Goal: Navigation & Orientation: Find specific page/section

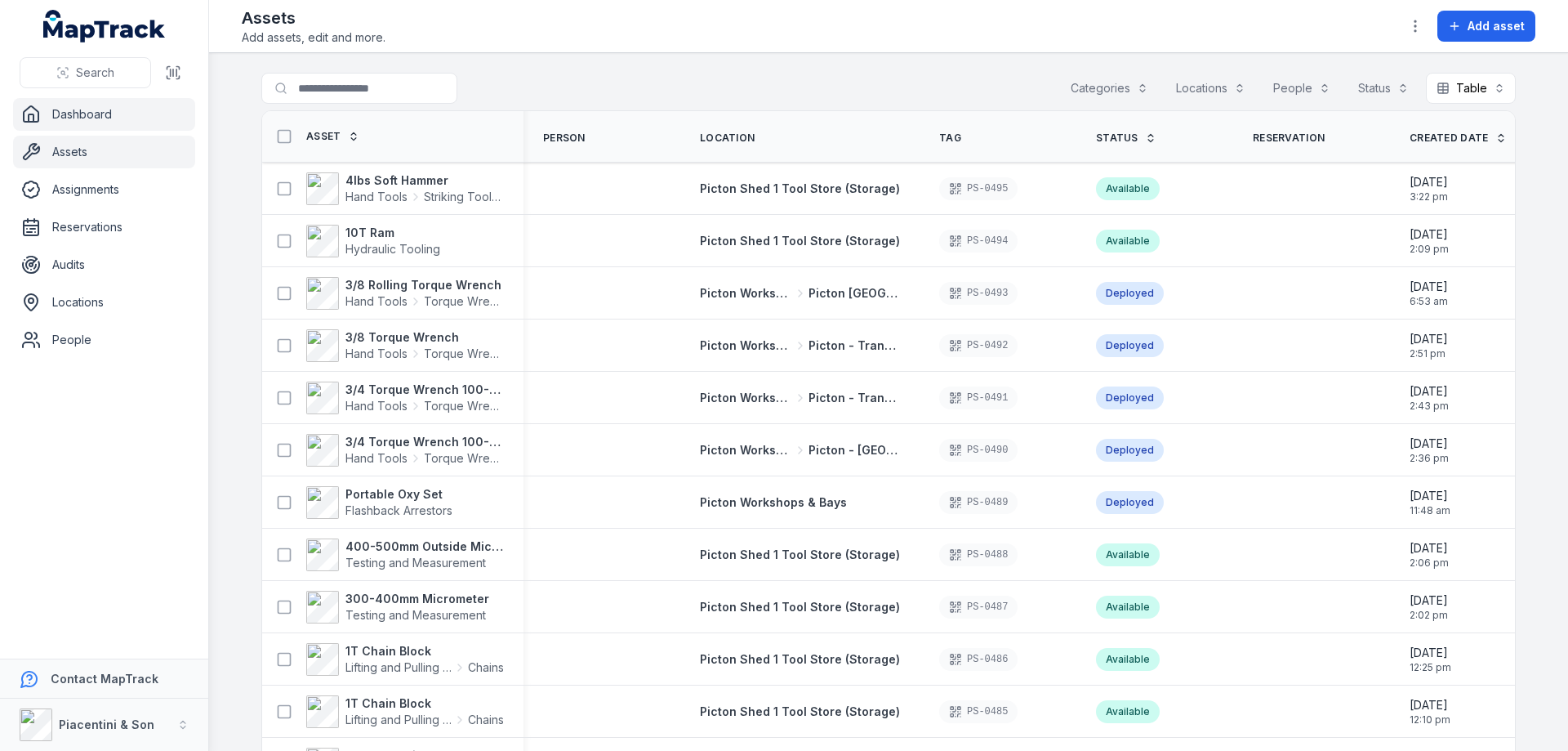
click at [98, 113] on link "Dashboard" at bounding box center [104, 115] width 182 height 33
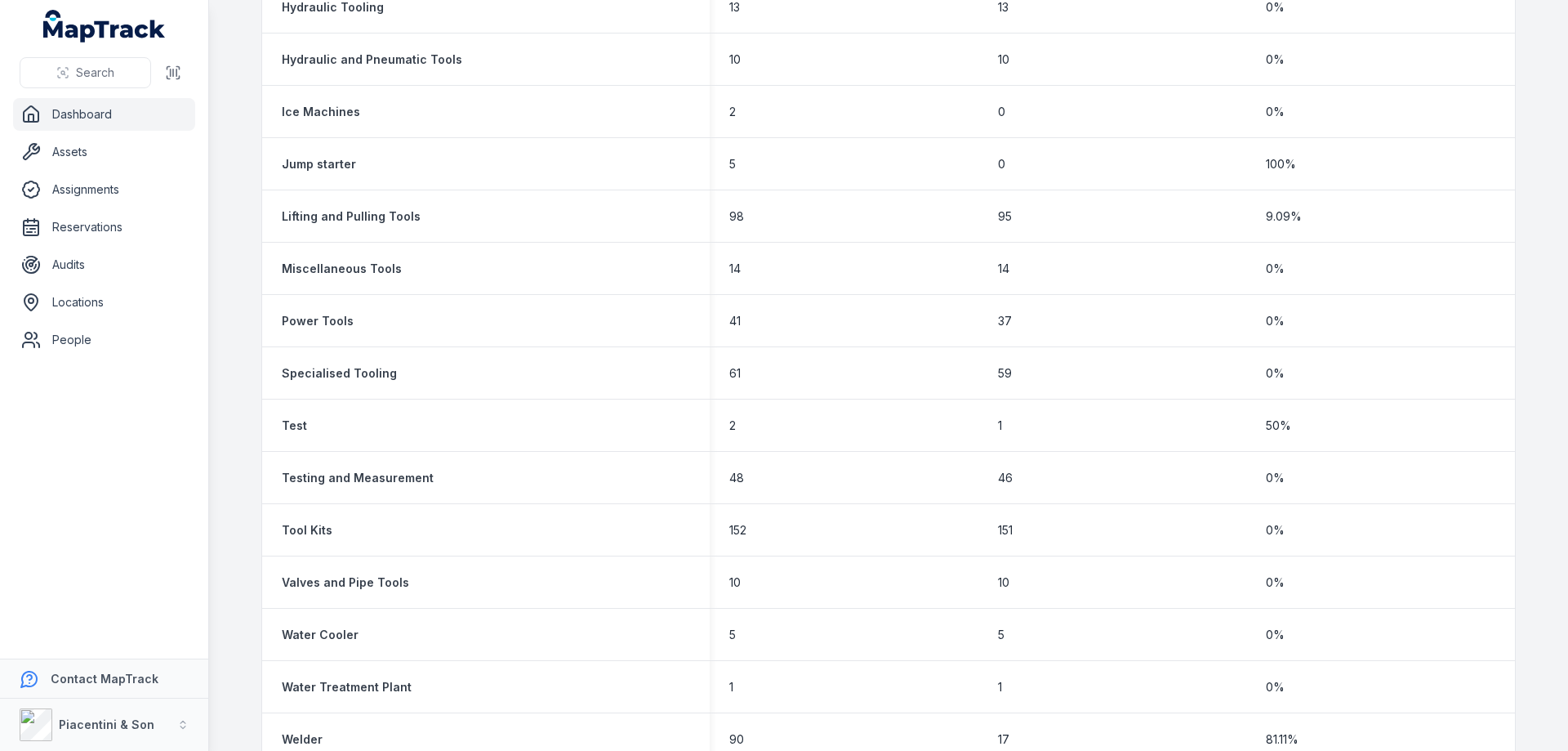
scroll to position [1440, 0]
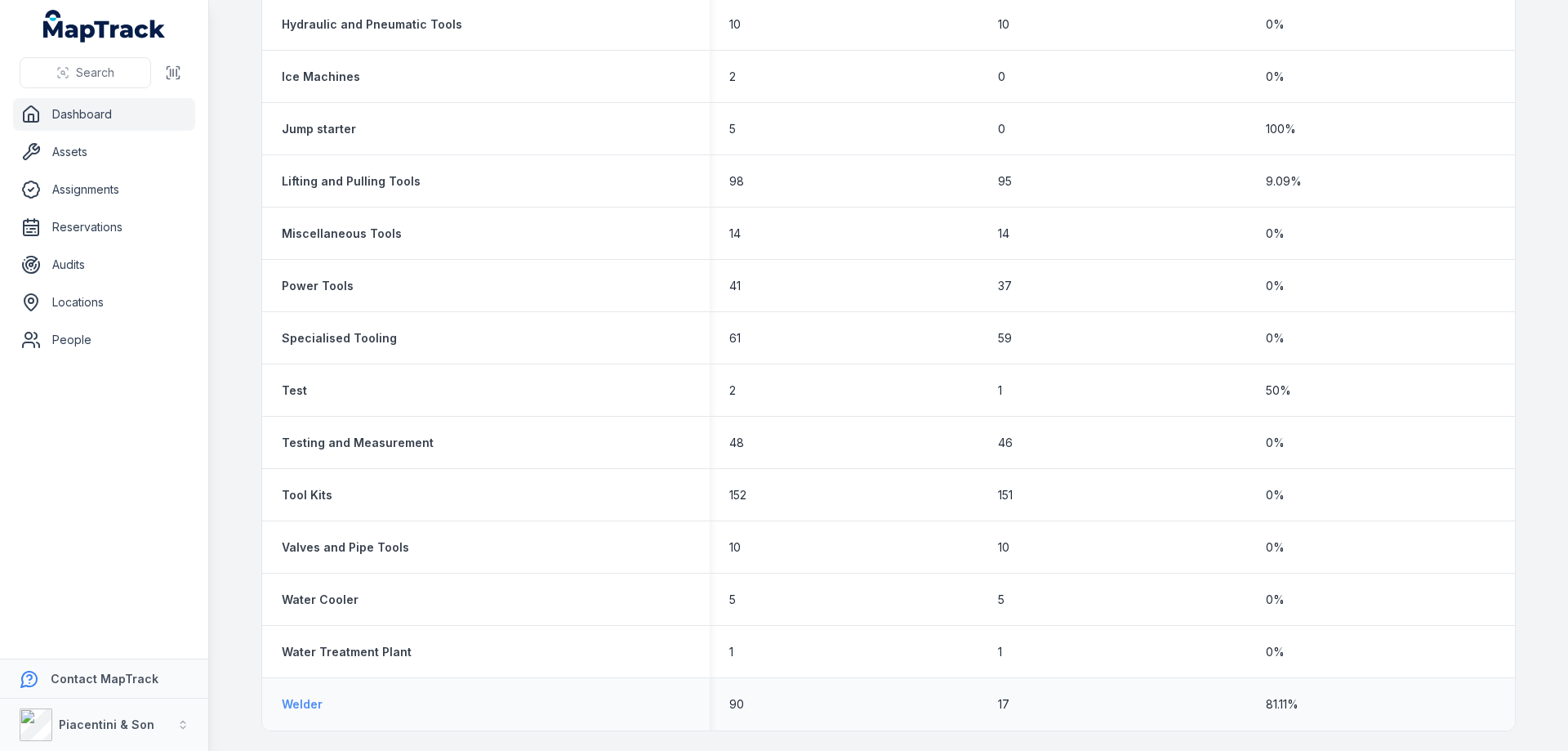
click at [294, 706] on strong "Welder" at bounding box center [302, 704] width 41 height 16
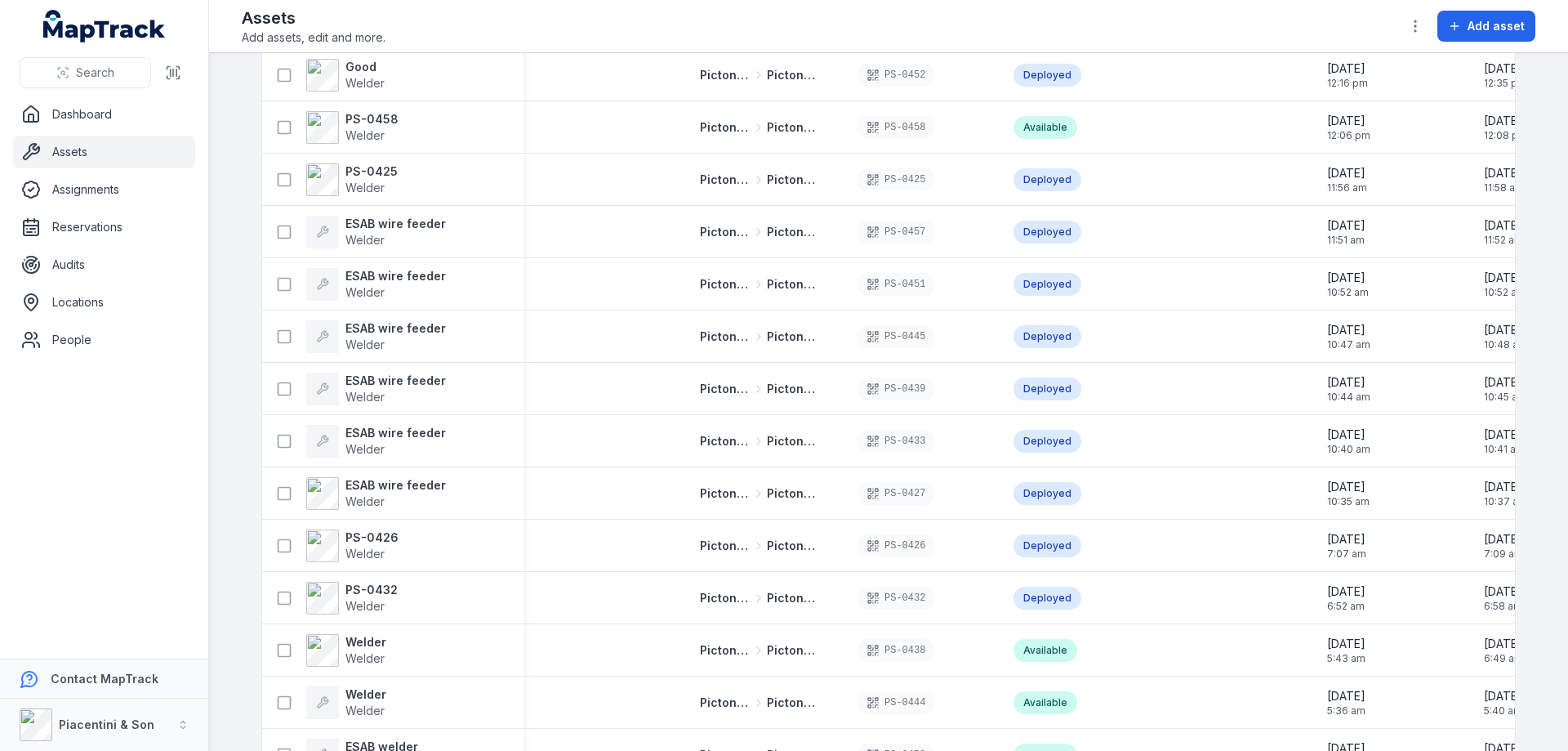
scroll to position [3579, 0]
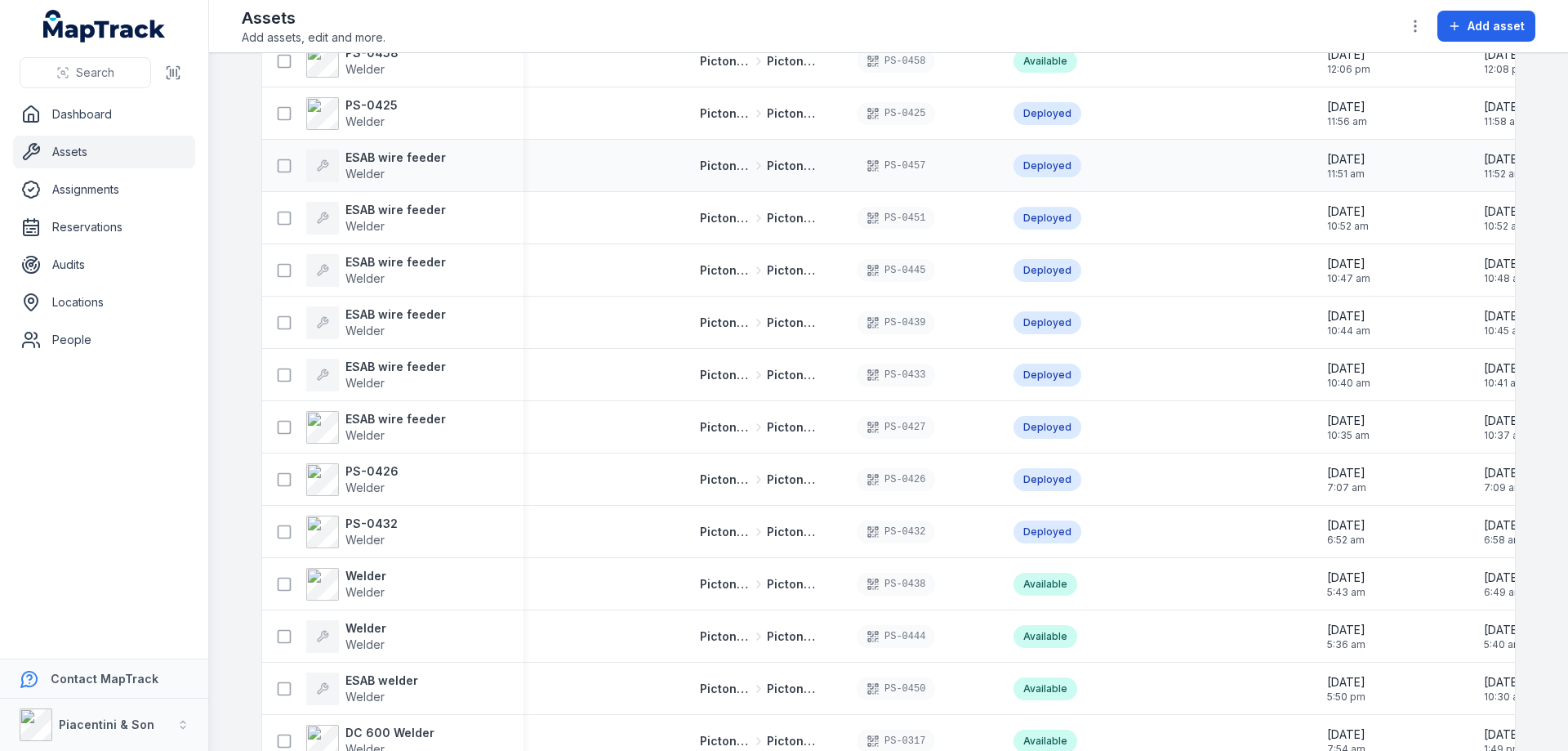
click at [435, 166] on div "ESAB wire feeder Welder" at bounding box center [386, 166] width 235 height 33
click at [389, 161] on strong "ESAB wire feeder" at bounding box center [395, 157] width 100 height 16
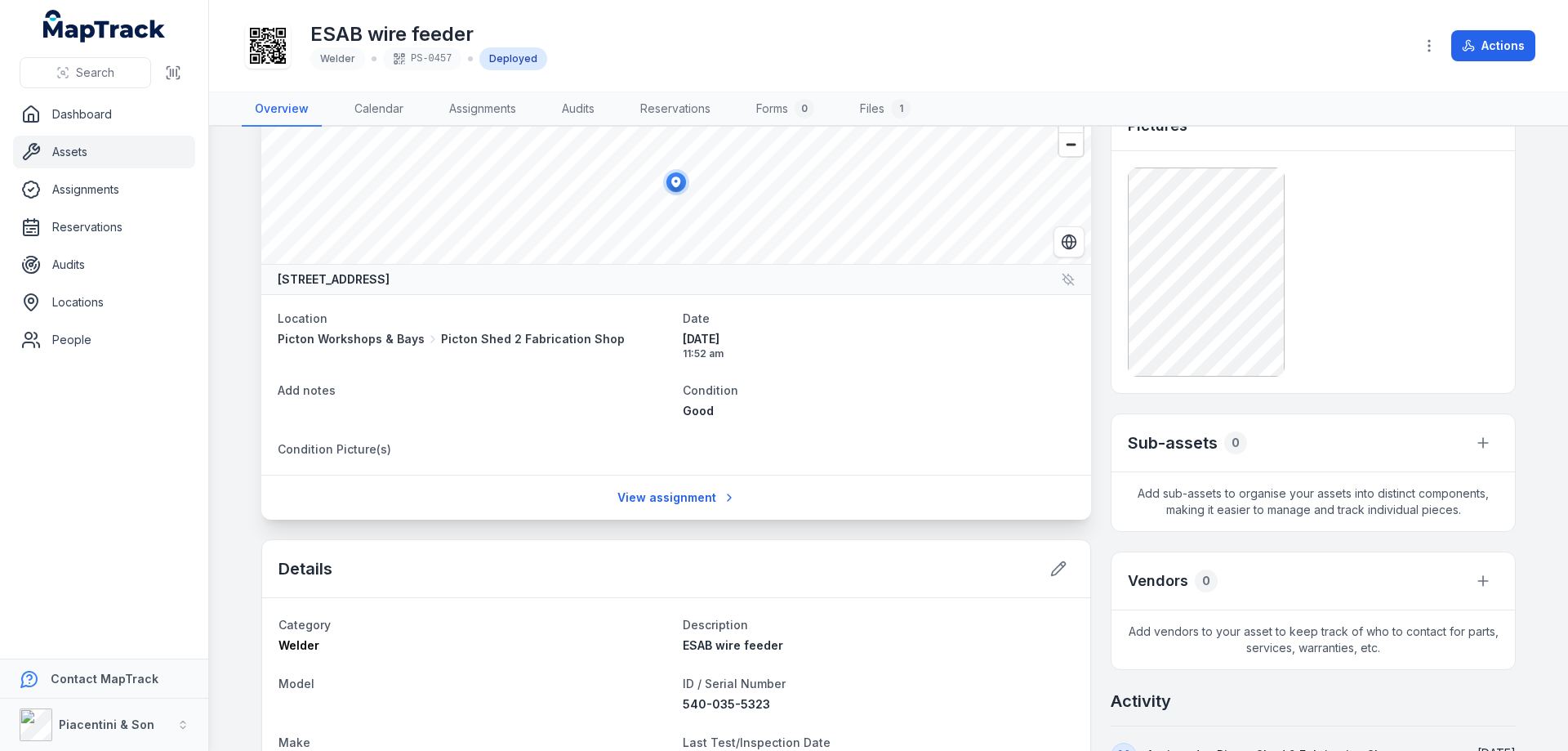
scroll to position [264, 0]
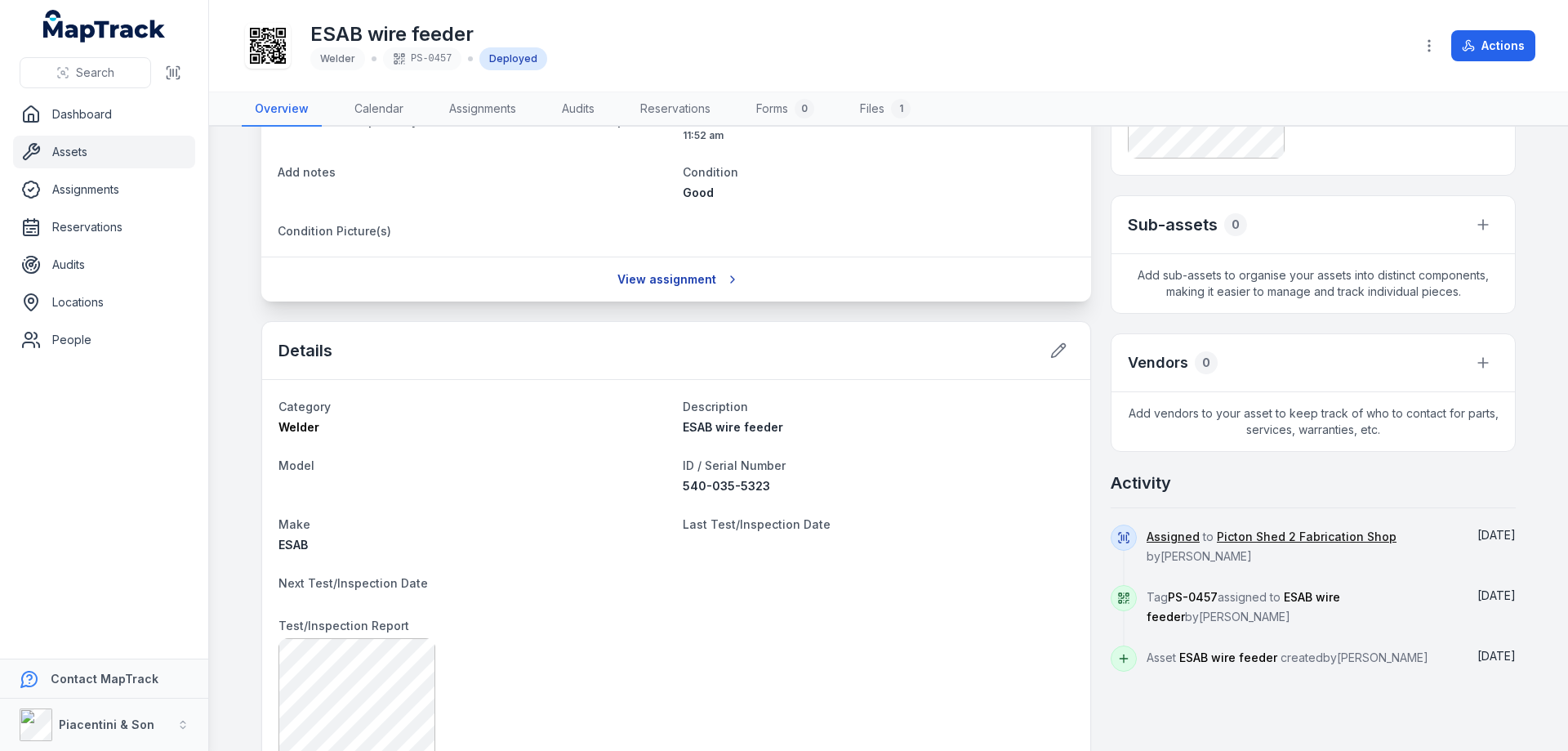
click at [649, 281] on link "View assignment" at bounding box center [677, 279] width 140 height 31
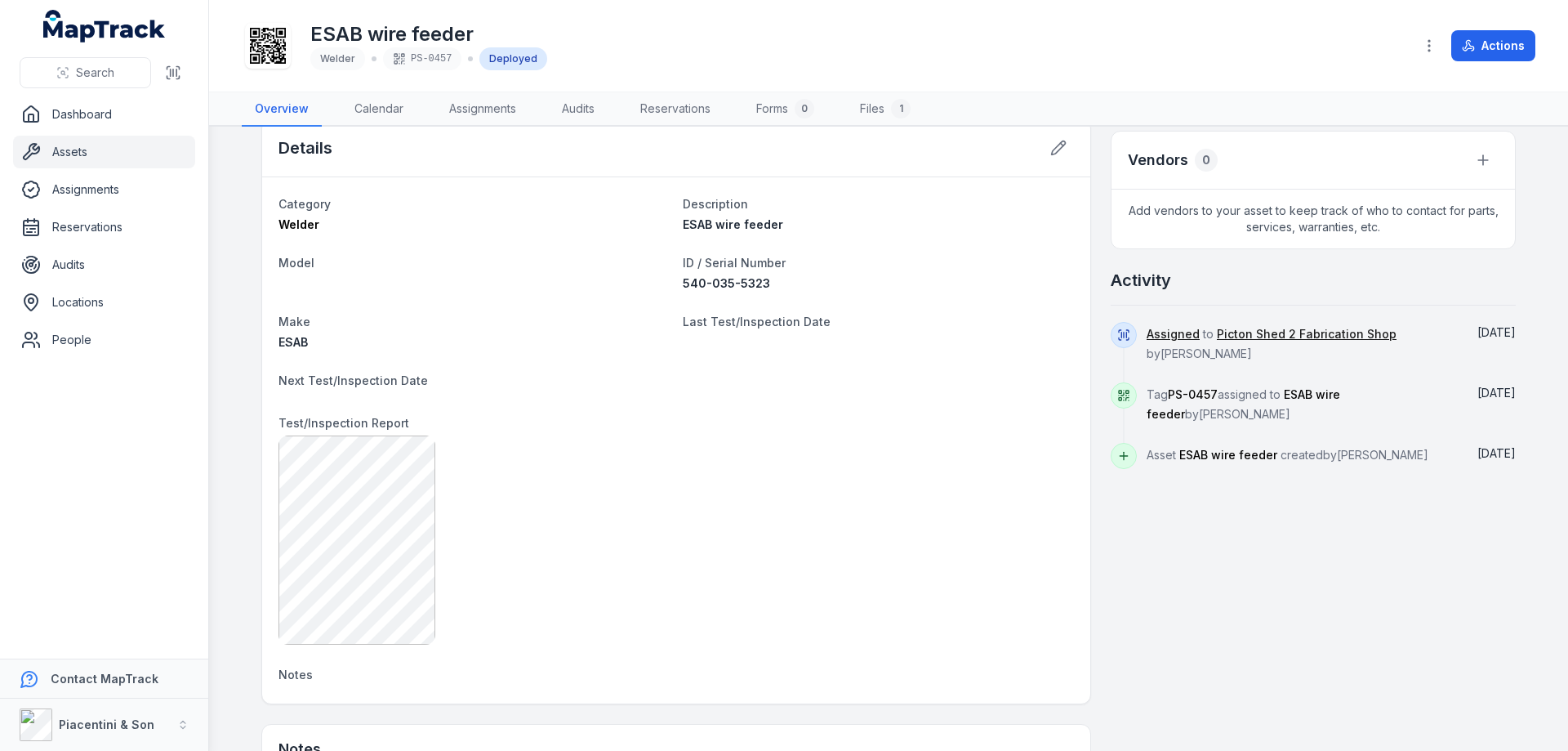
scroll to position [435, 0]
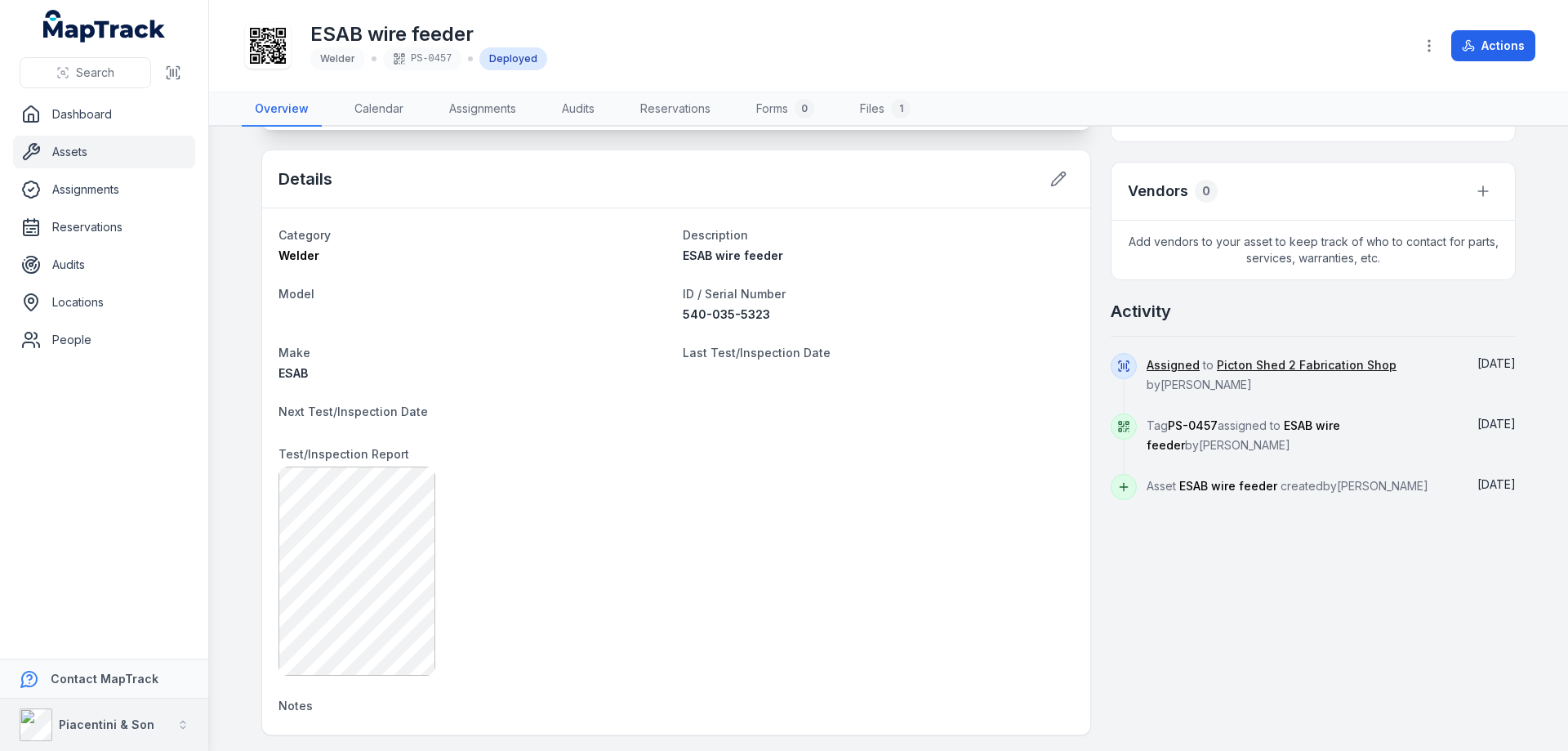
click at [183, 726] on icon "button" at bounding box center [183, 725] width 11 height 11
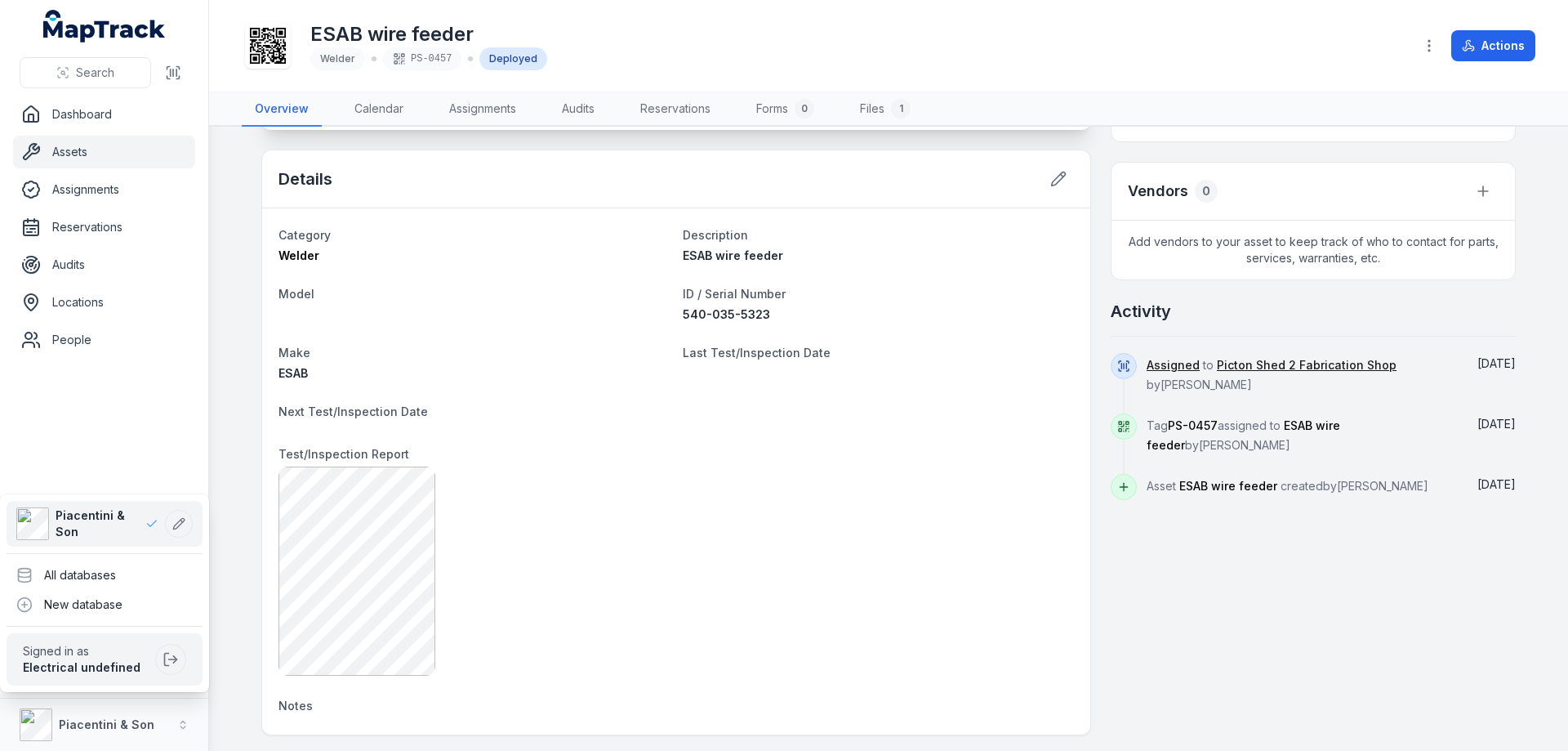
click at [514, 651] on div "Search Dashboard Assets Assignments Reservations Audits Locations People Contac…" at bounding box center [784, 375] width 1568 height 751
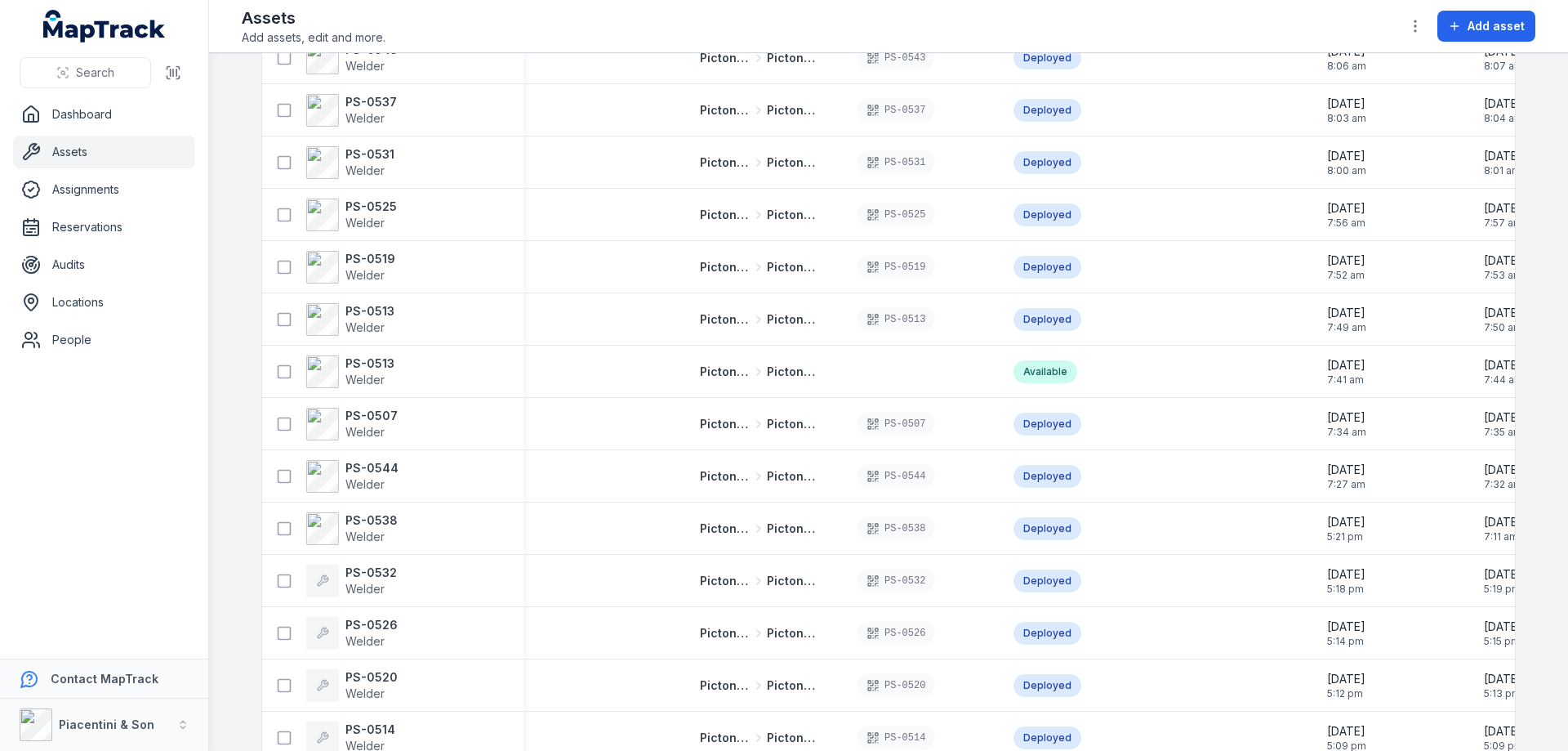
scroll to position [872, 0]
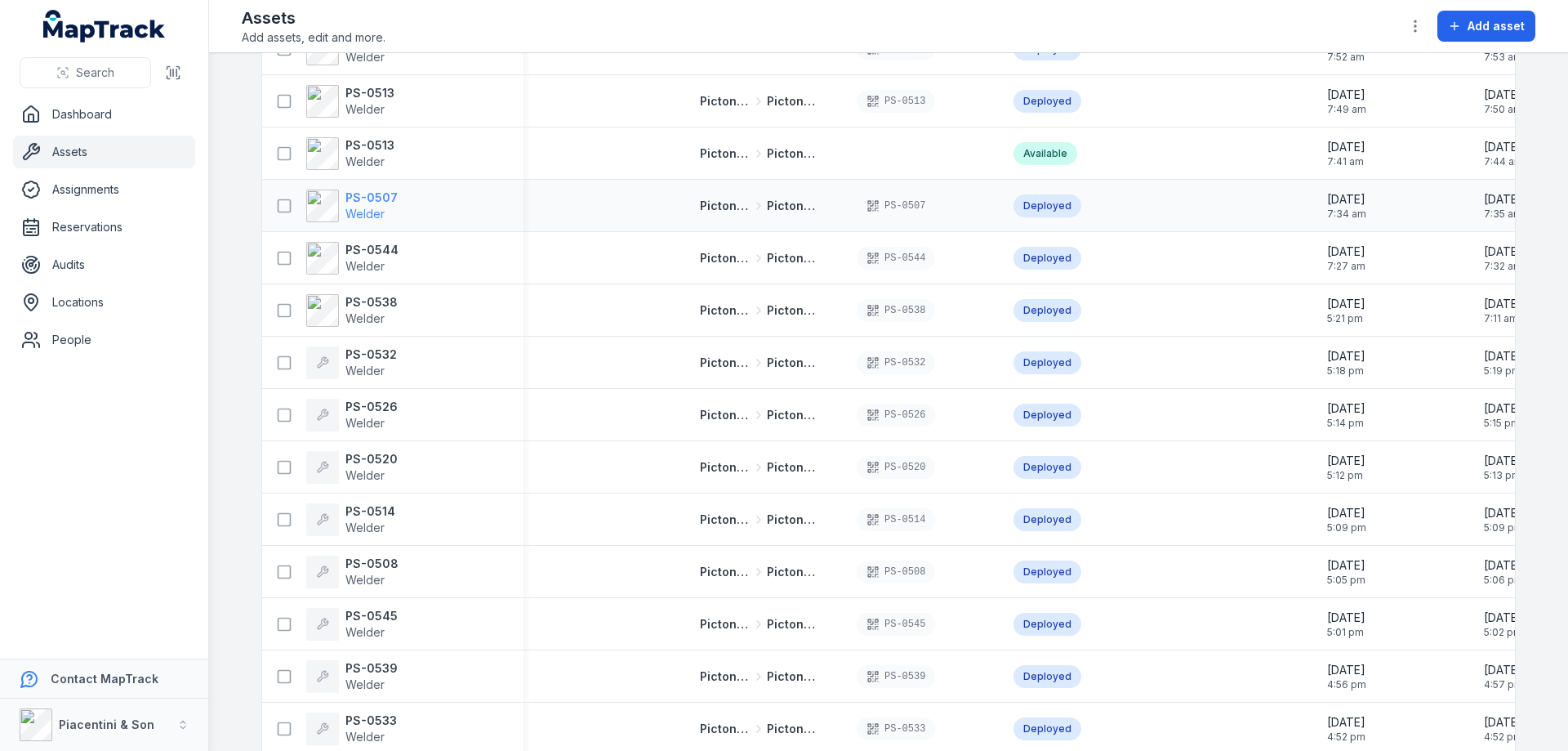
click at [366, 214] on span "Welder" at bounding box center [364, 213] width 39 height 14
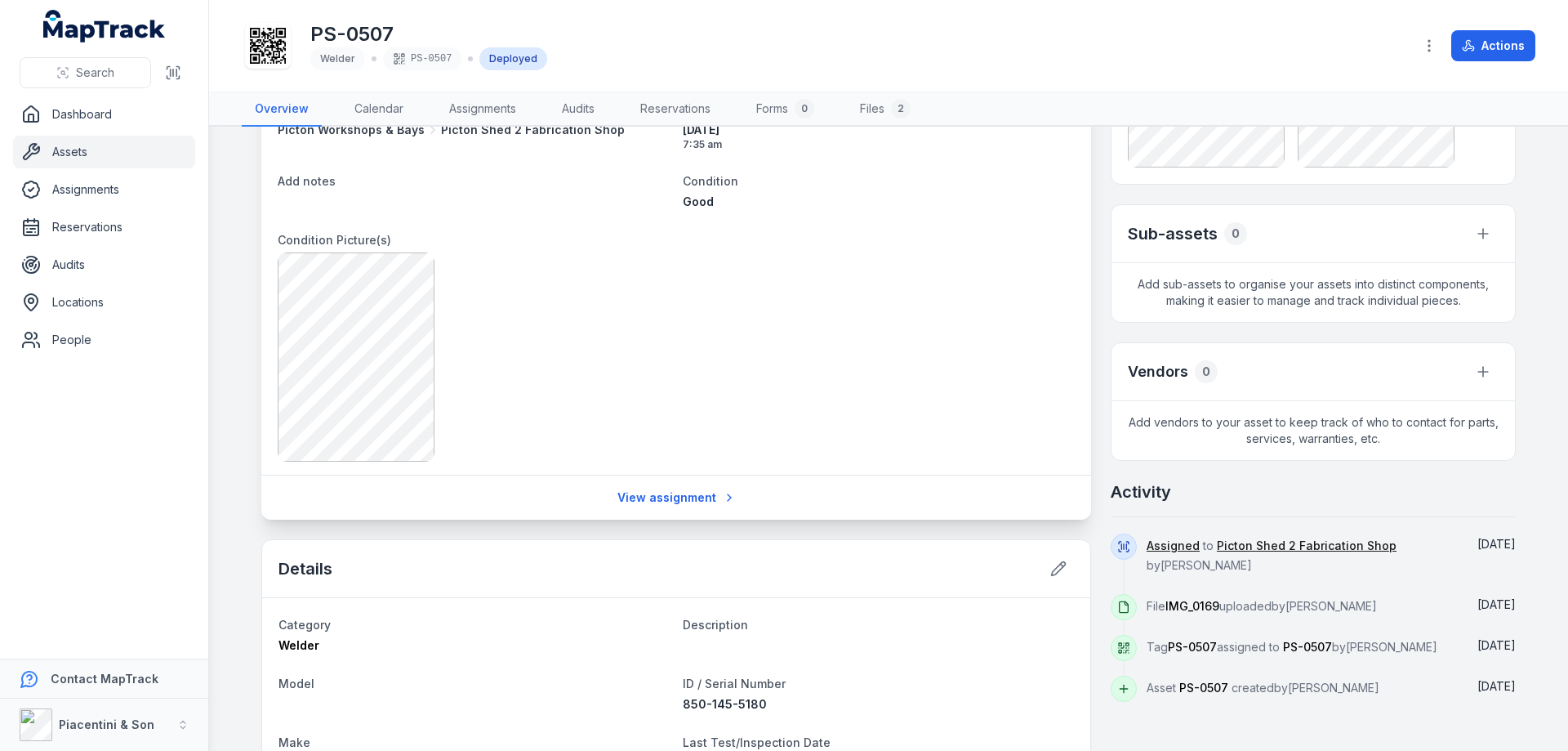
scroll to position [474, 0]
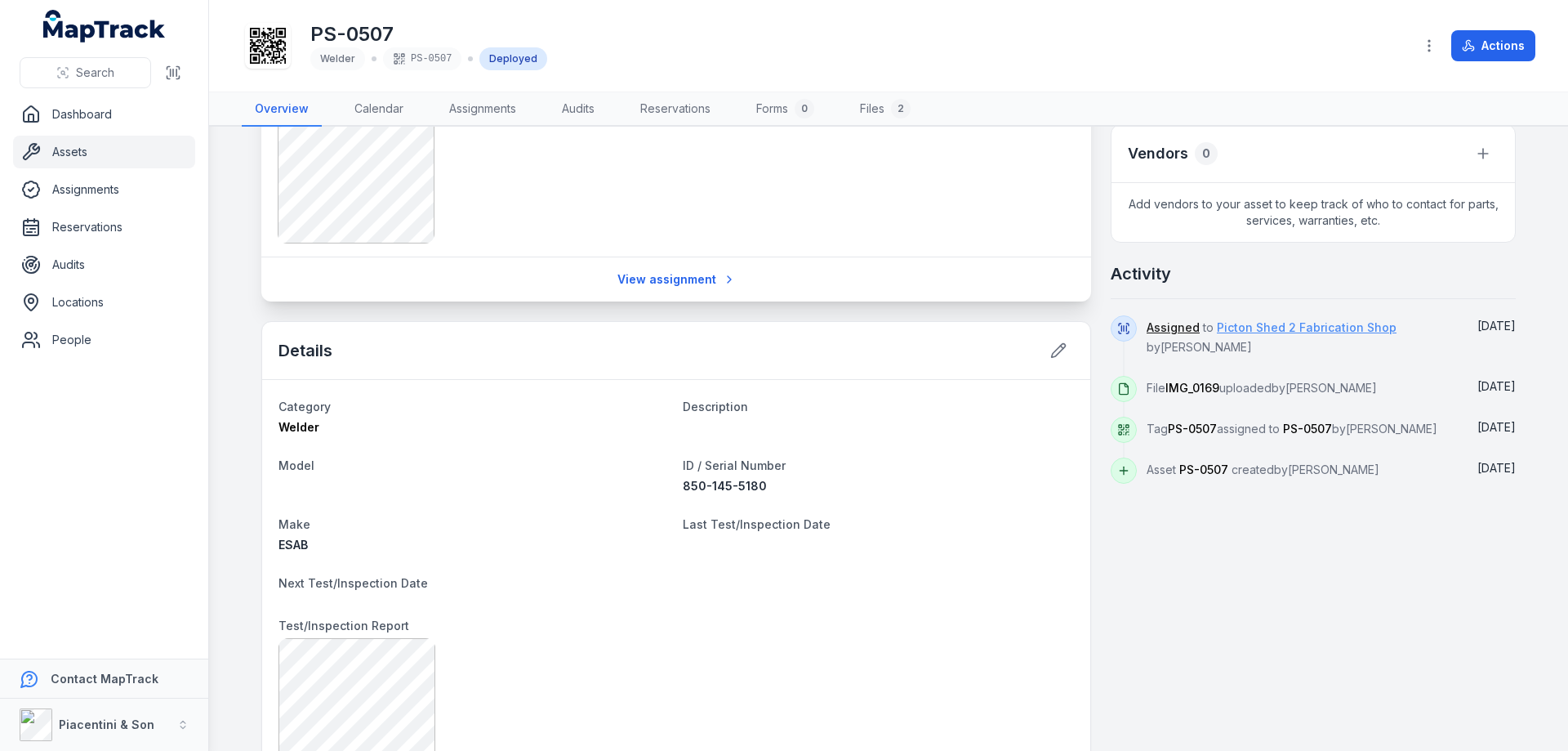
click at [1288, 327] on link "Picton Shed 2 Fabrication Shop" at bounding box center [1307, 327] width 180 height 16
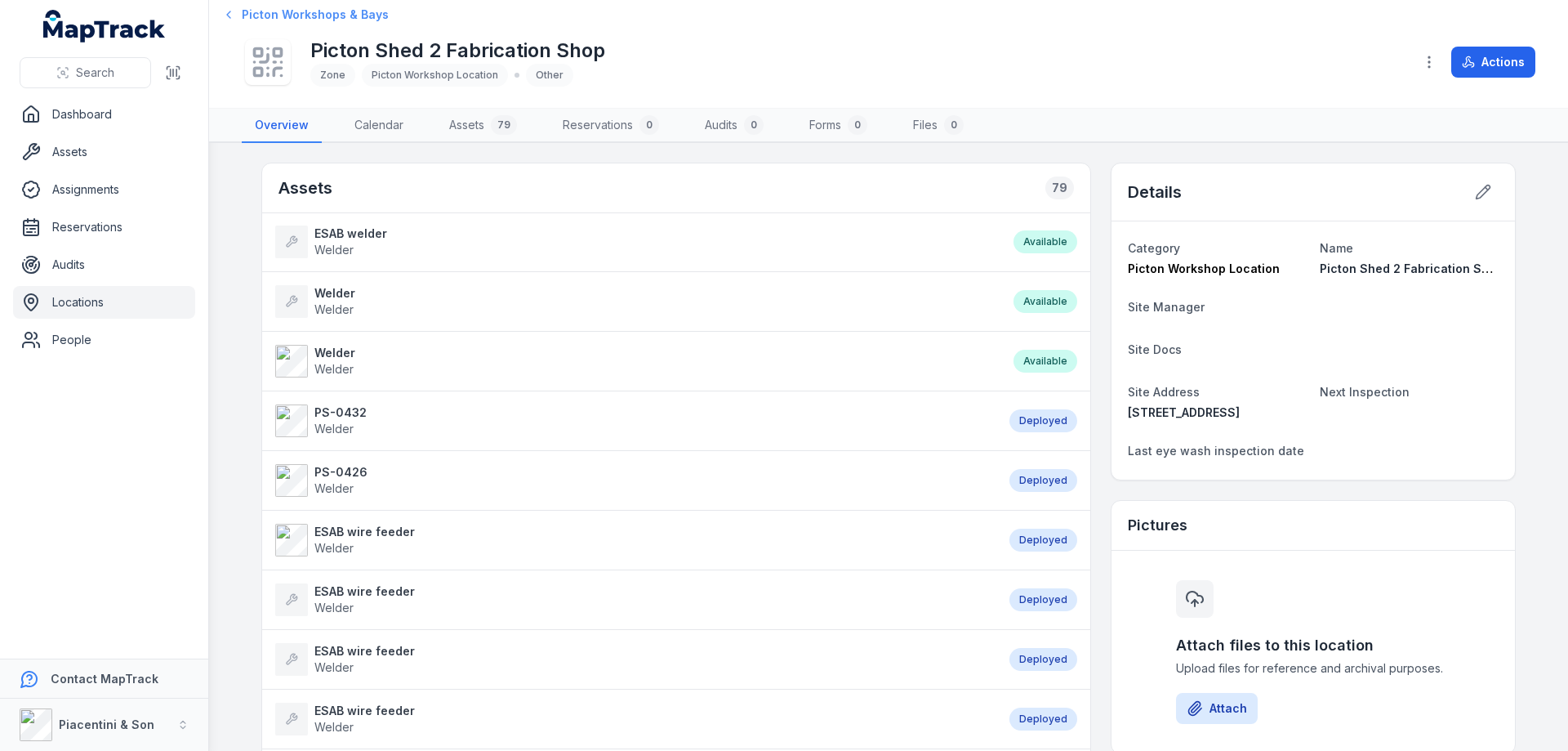
click at [237, 14] on link "Picton Workshops & Bays" at bounding box center [307, 14] width 163 height 16
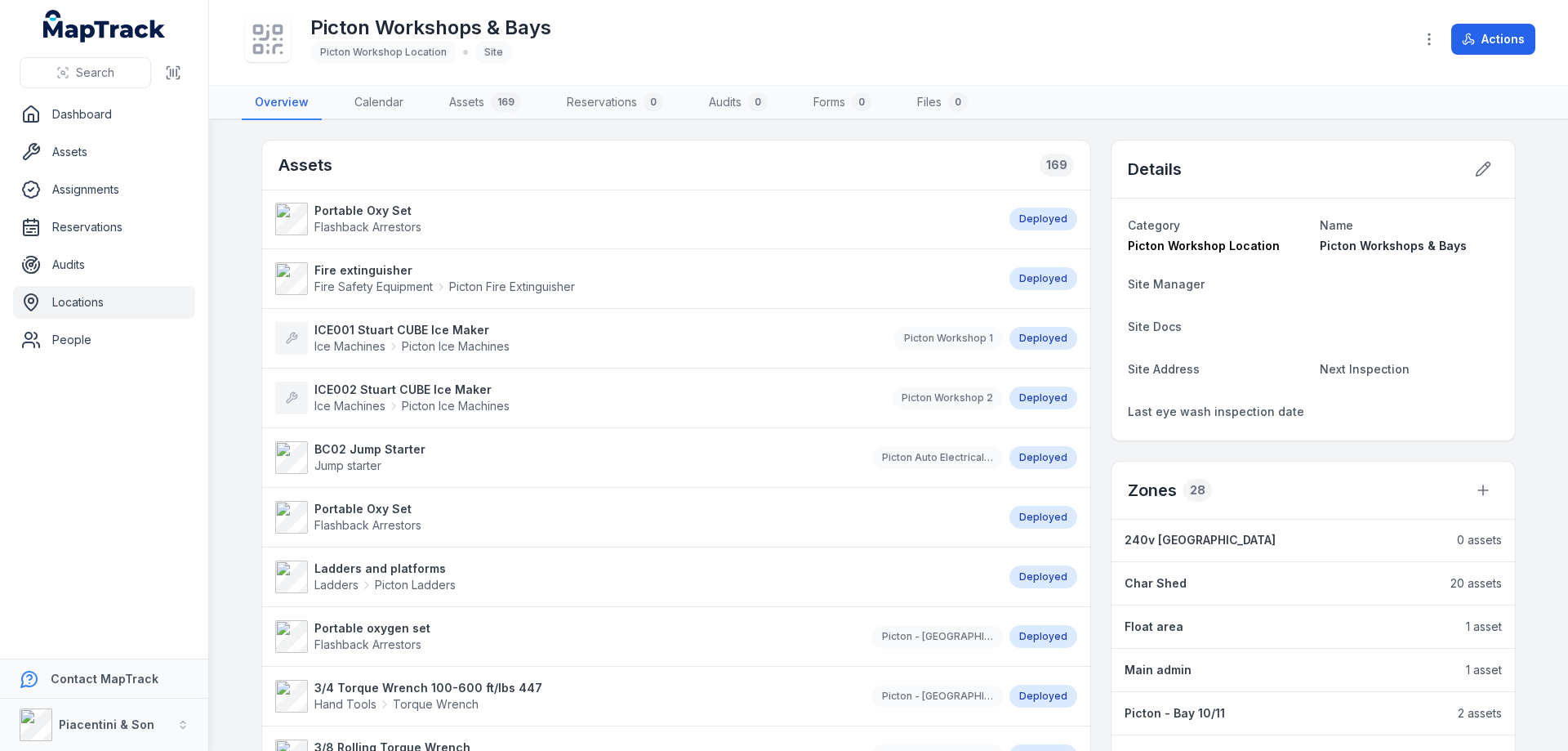
click at [343, 452] on strong "BC02 Jump Starter" at bounding box center [370, 449] width 111 height 16
click at [407, 341] on span "Picton Ice Machines" at bounding box center [455, 346] width 108 height 16
click at [393, 397] on strong "ICE002 Stuart CUBE Ice Maker" at bounding box center [412, 389] width 195 height 16
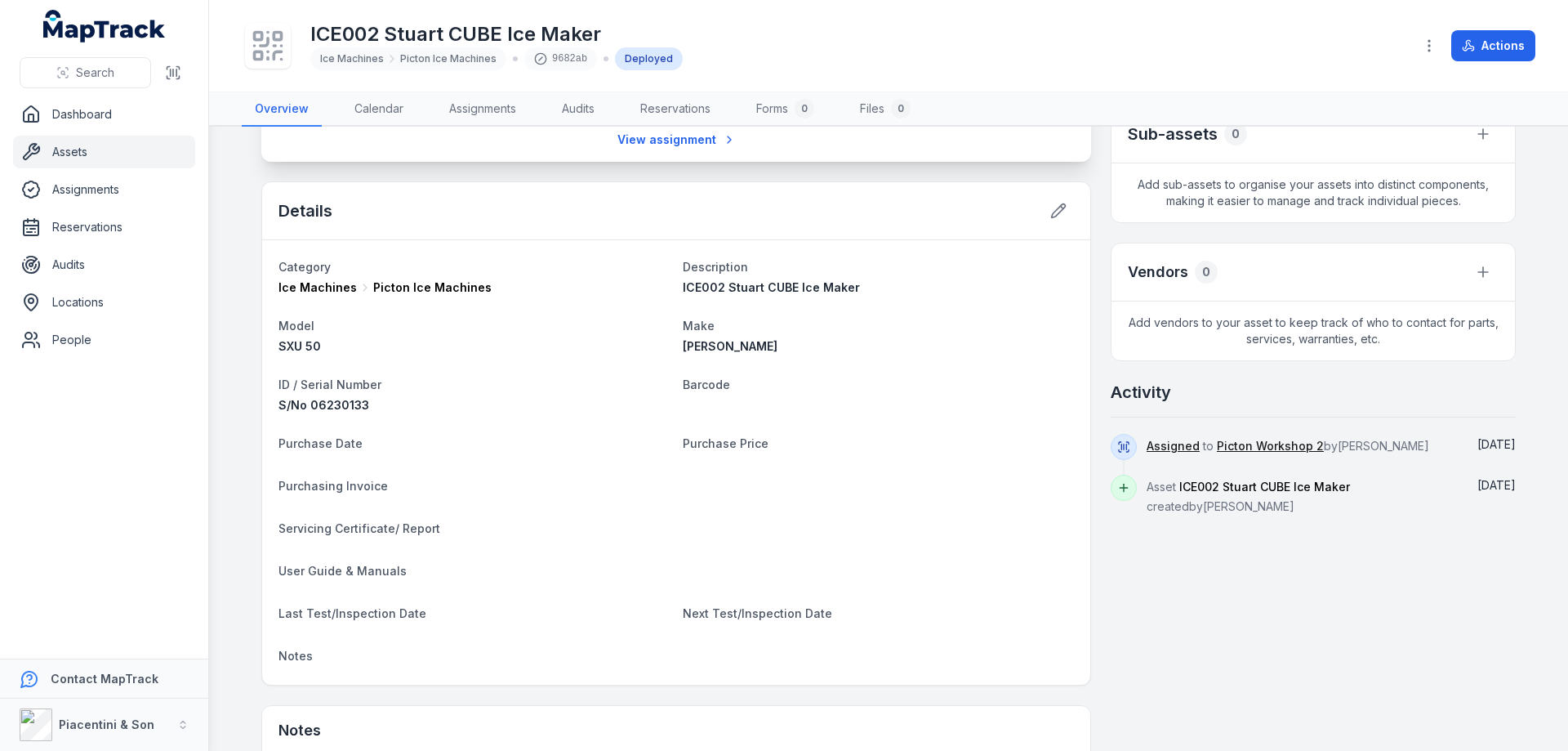
scroll to position [435, 0]
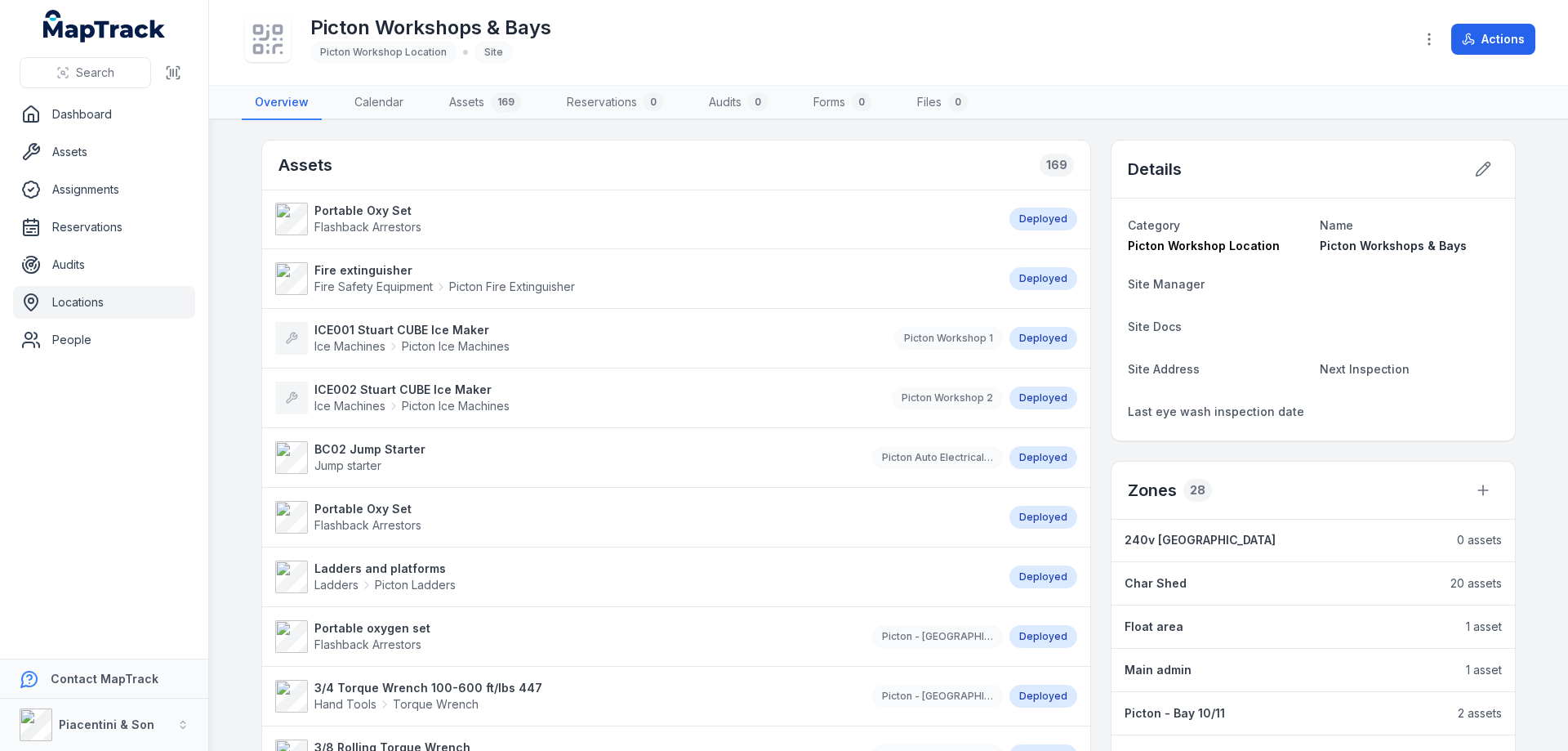
click at [395, 341] on div "Ice Machines Picton Ice Machines" at bounding box center [412, 346] width 195 height 16
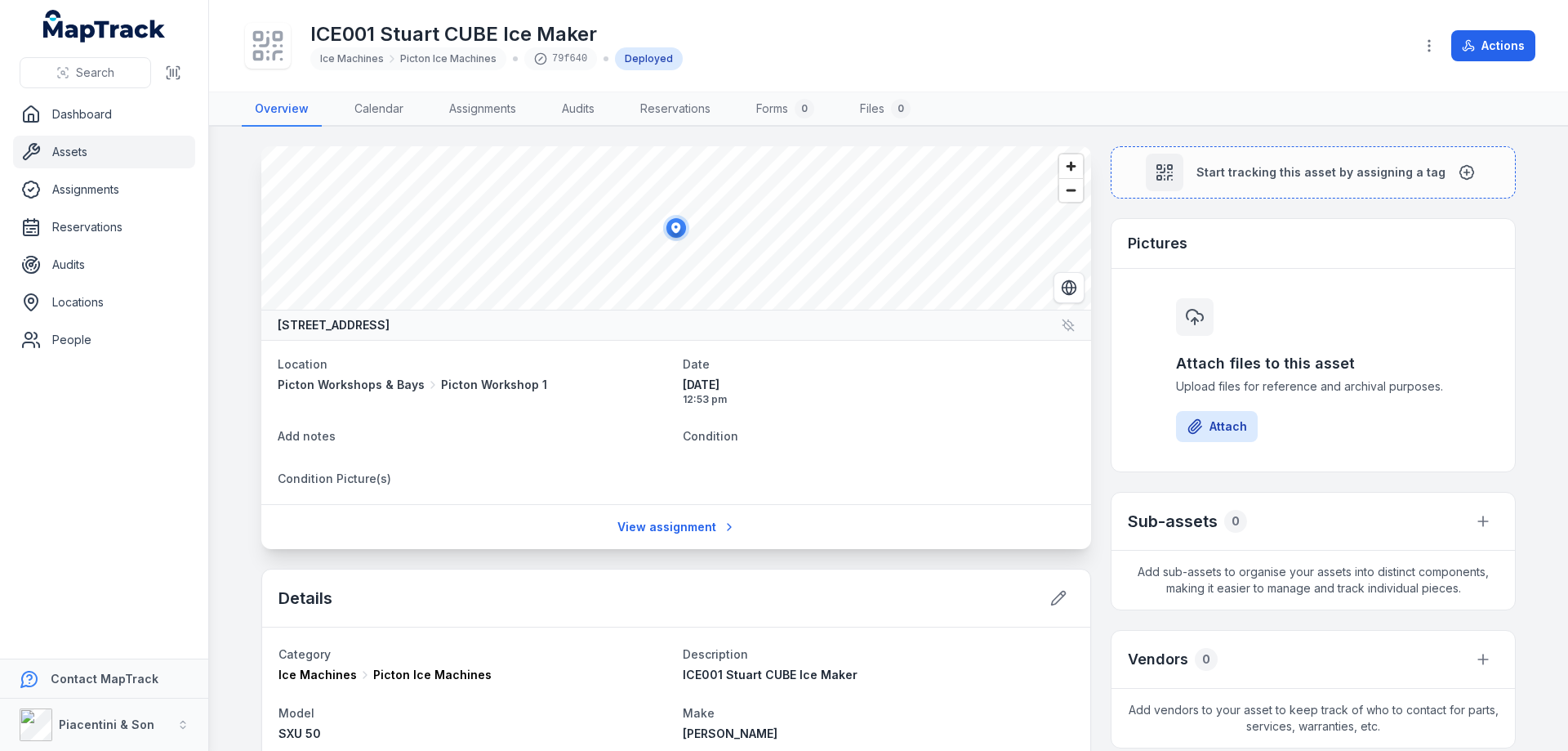
scroll to position [218, 0]
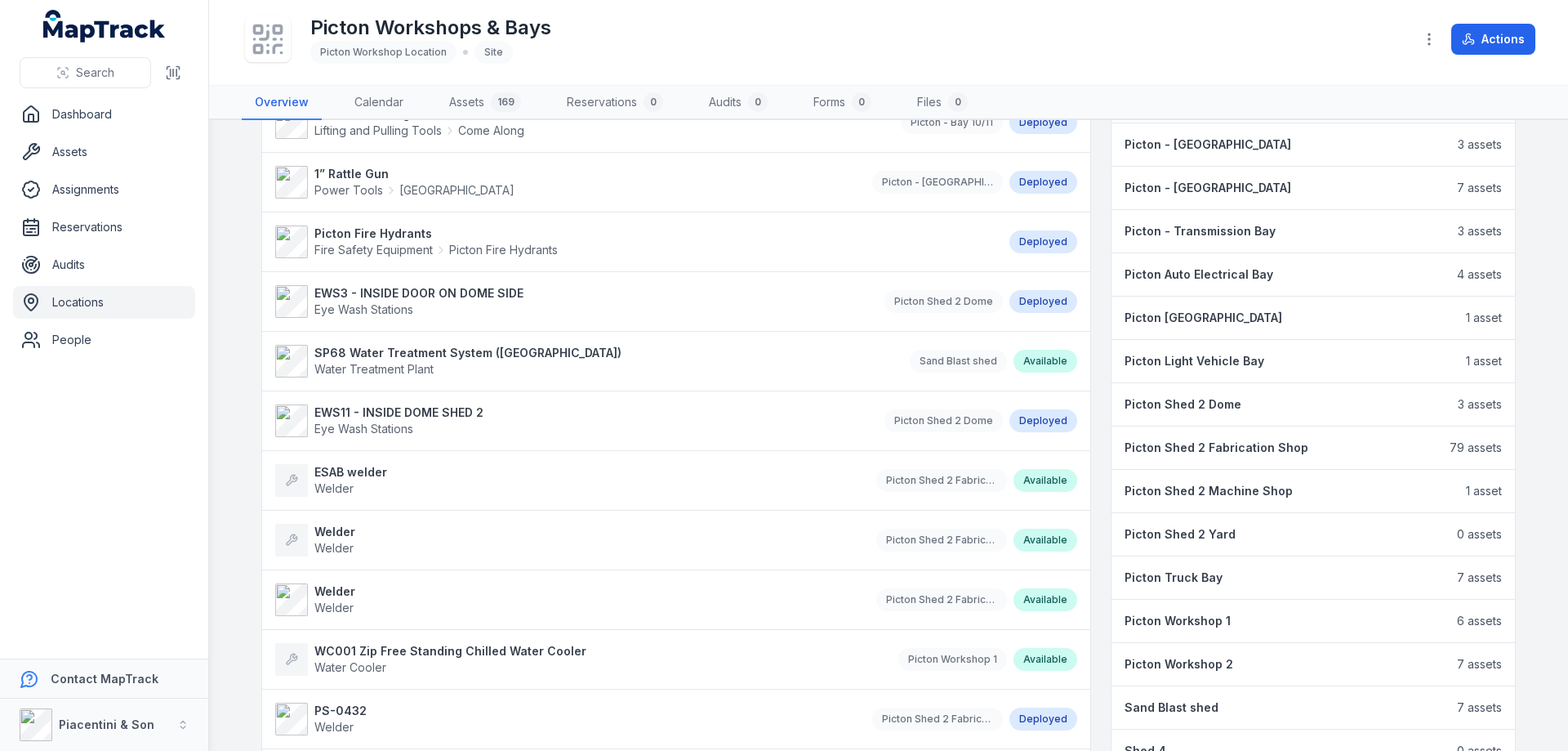
scroll to position [1090, 0]
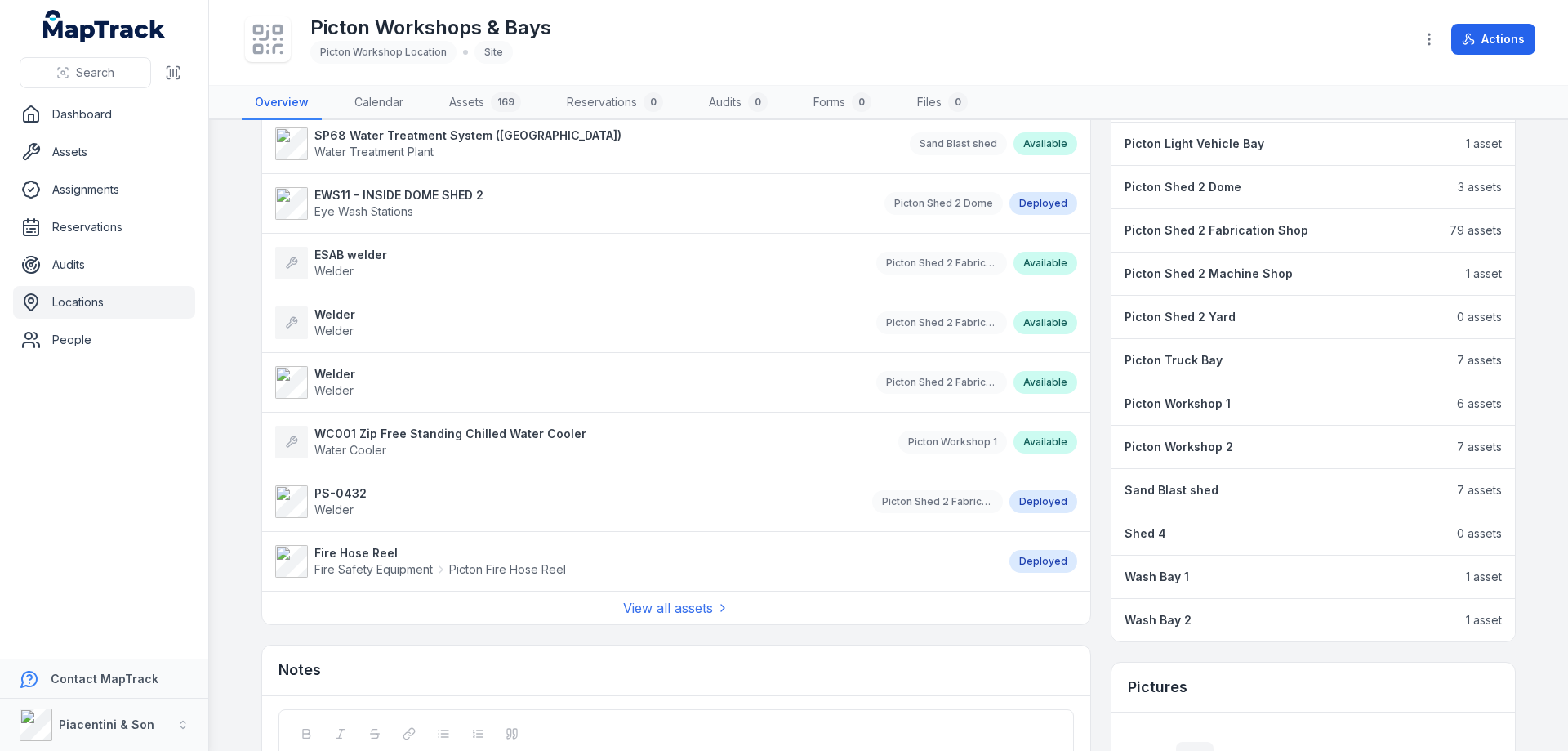
click at [426, 440] on strong "WC001 Zip Free Standing Chilled Water Cooler" at bounding box center [450, 433] width 272 height 16
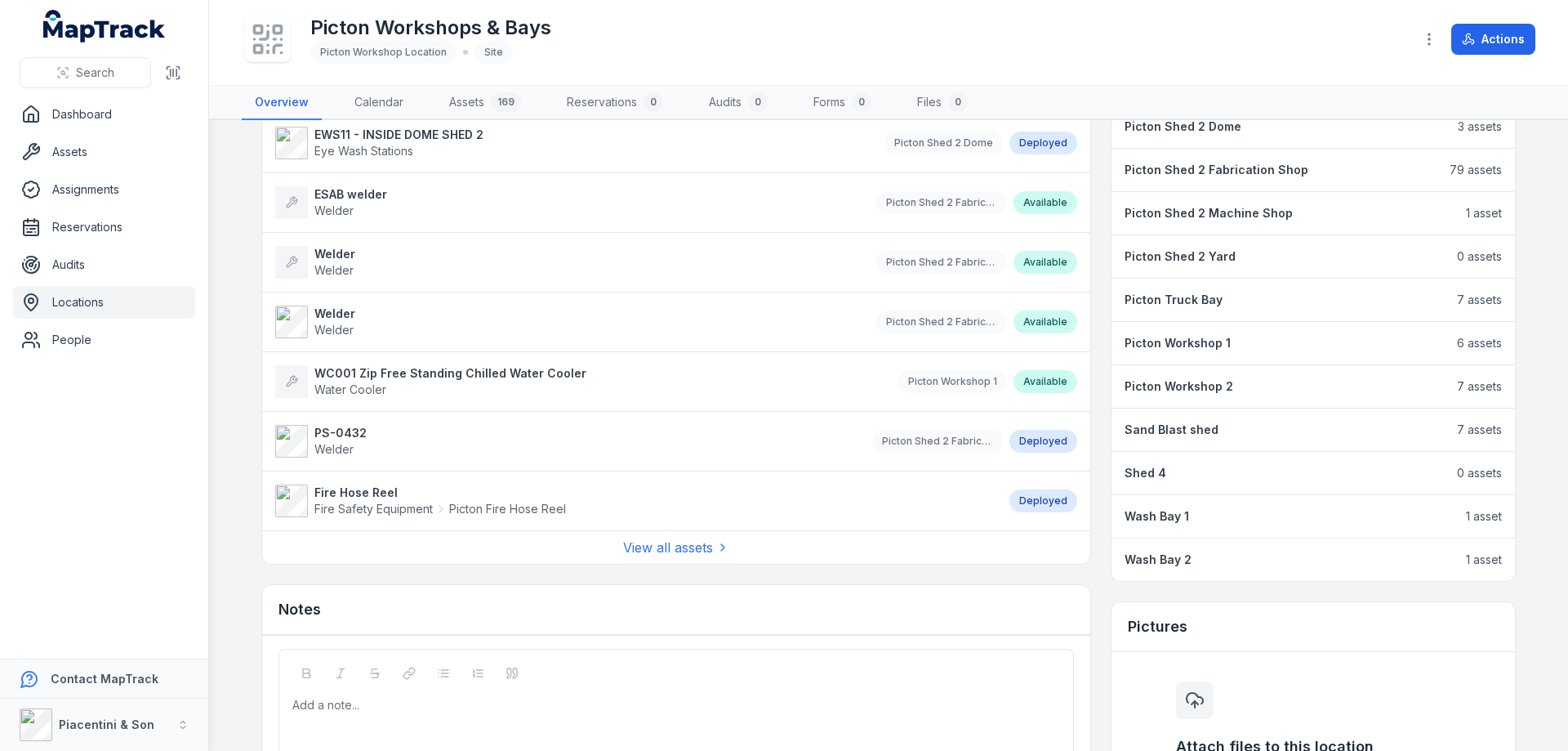
scroll to position [1090, 0]
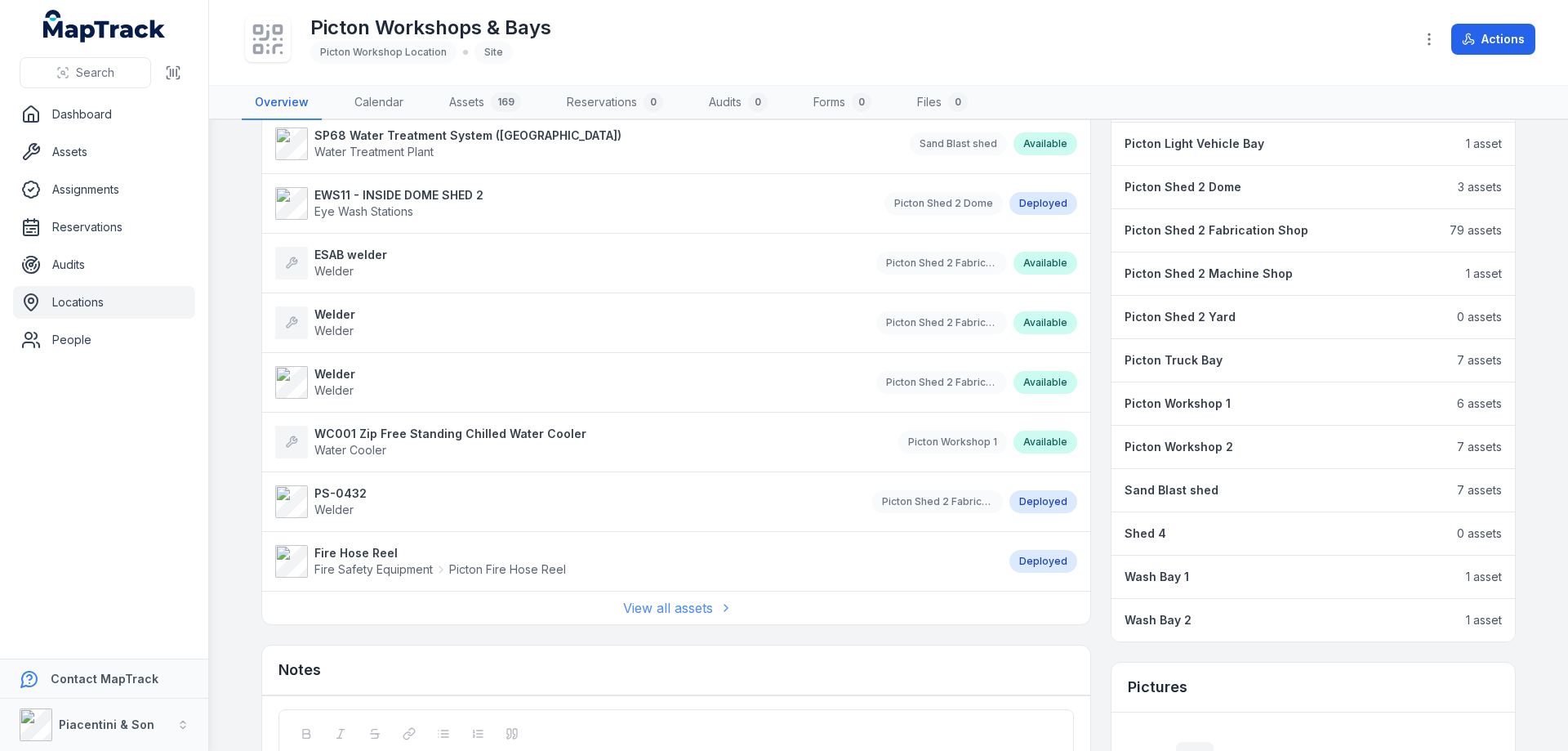
click at [659, 606] on link "View all assets" at bounding box center [676, 607] width 106 height 20
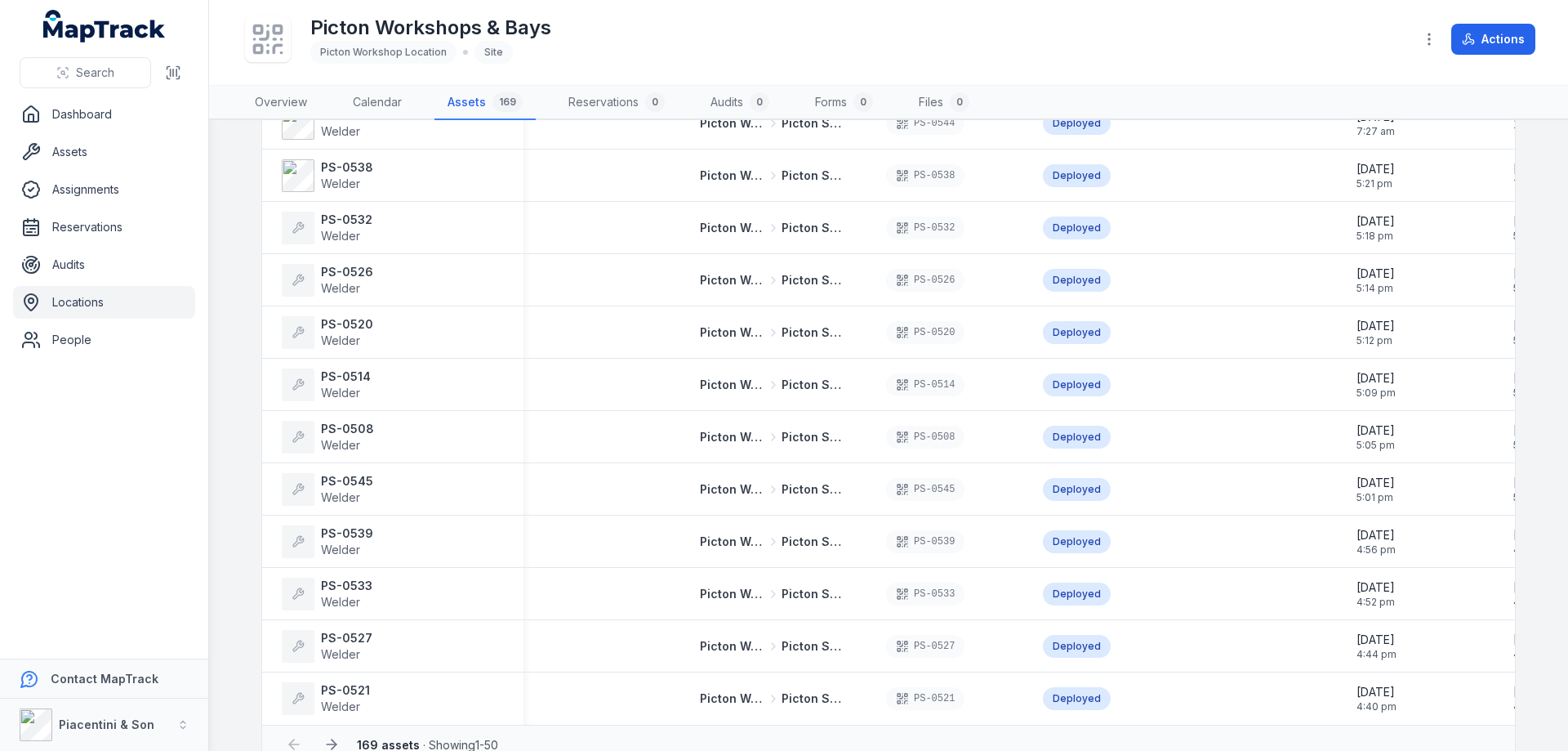
scroll to position [2148, 0]
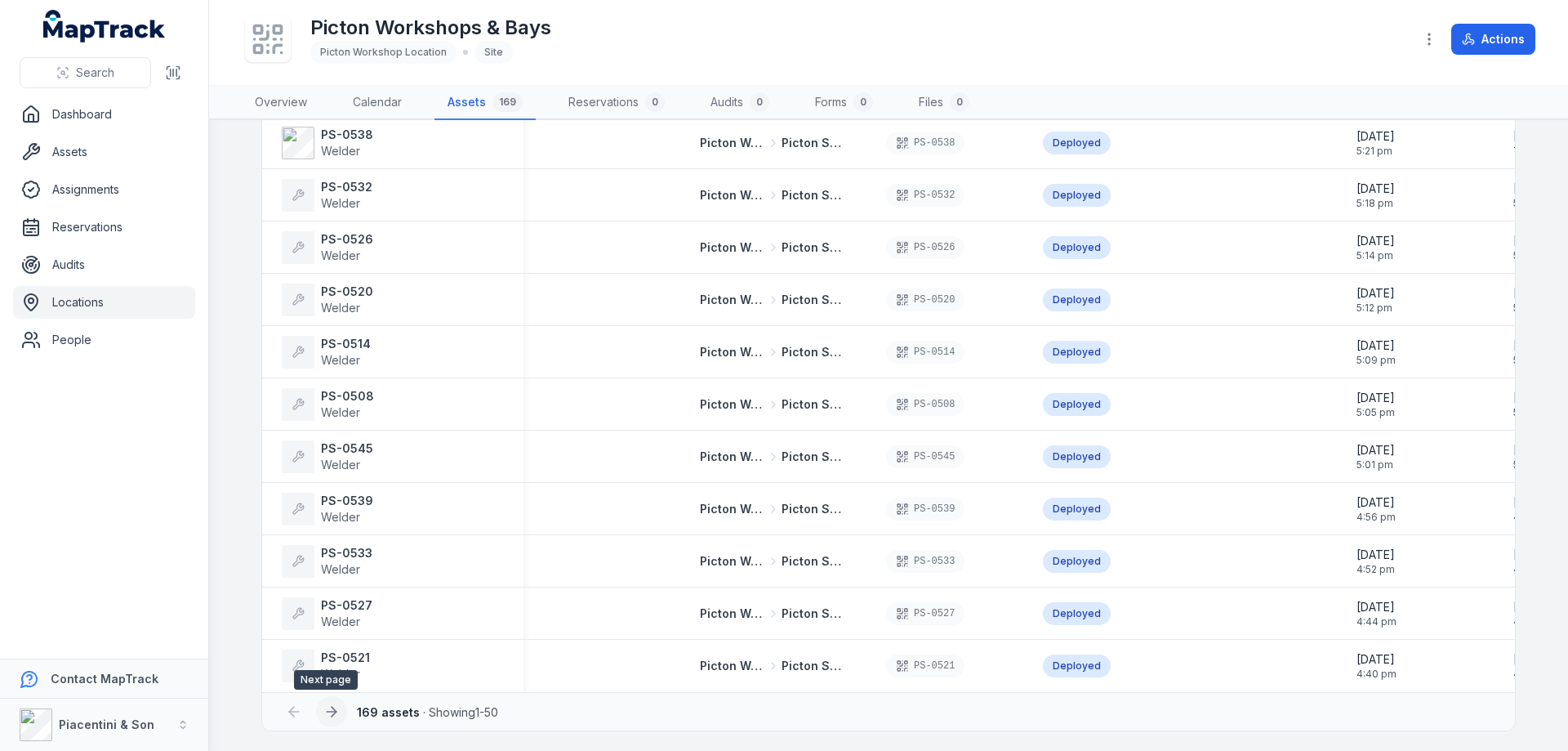
click at [330, 715] on icon at bounding box center [331, 711] width 16 height 16
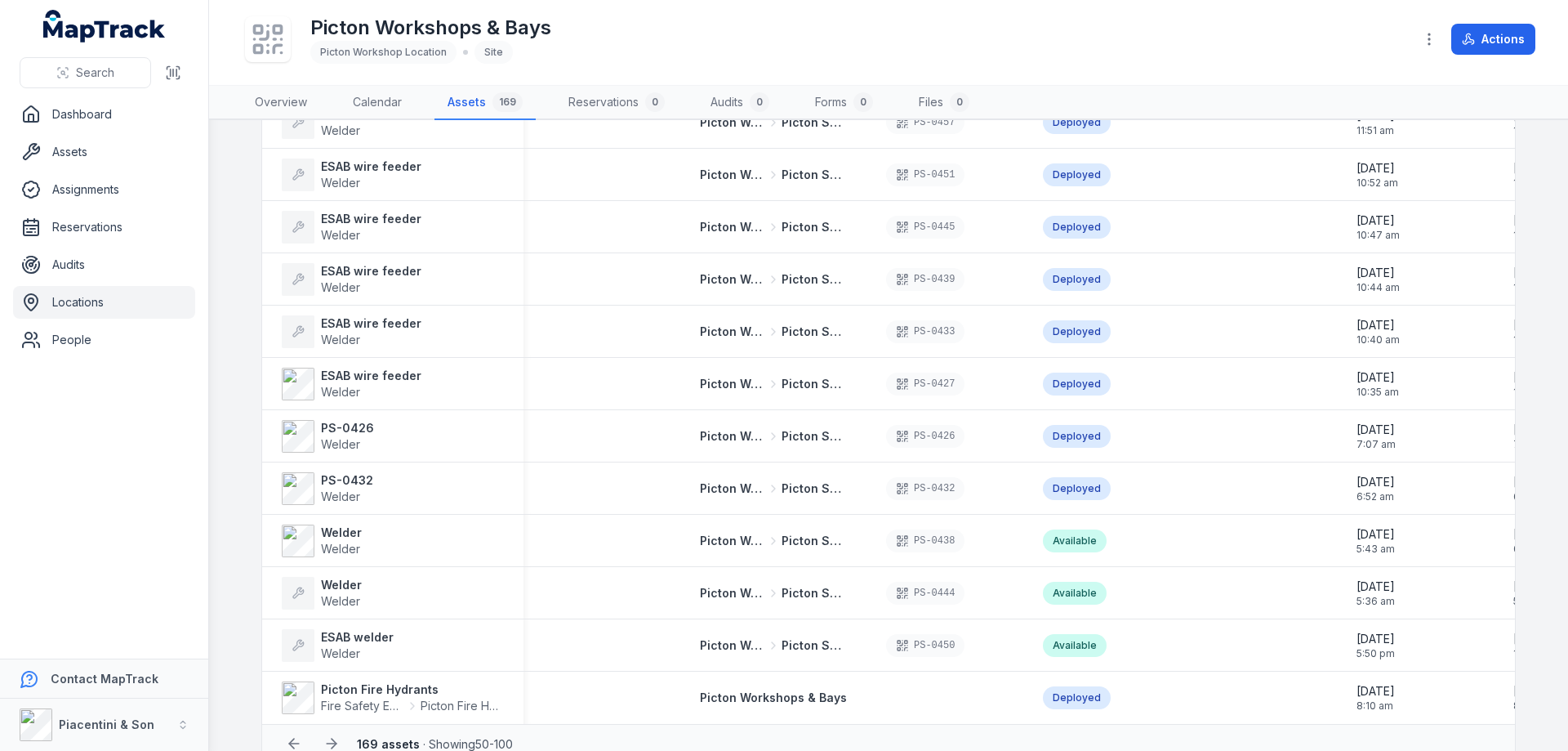
scroll to position [2148, 0]
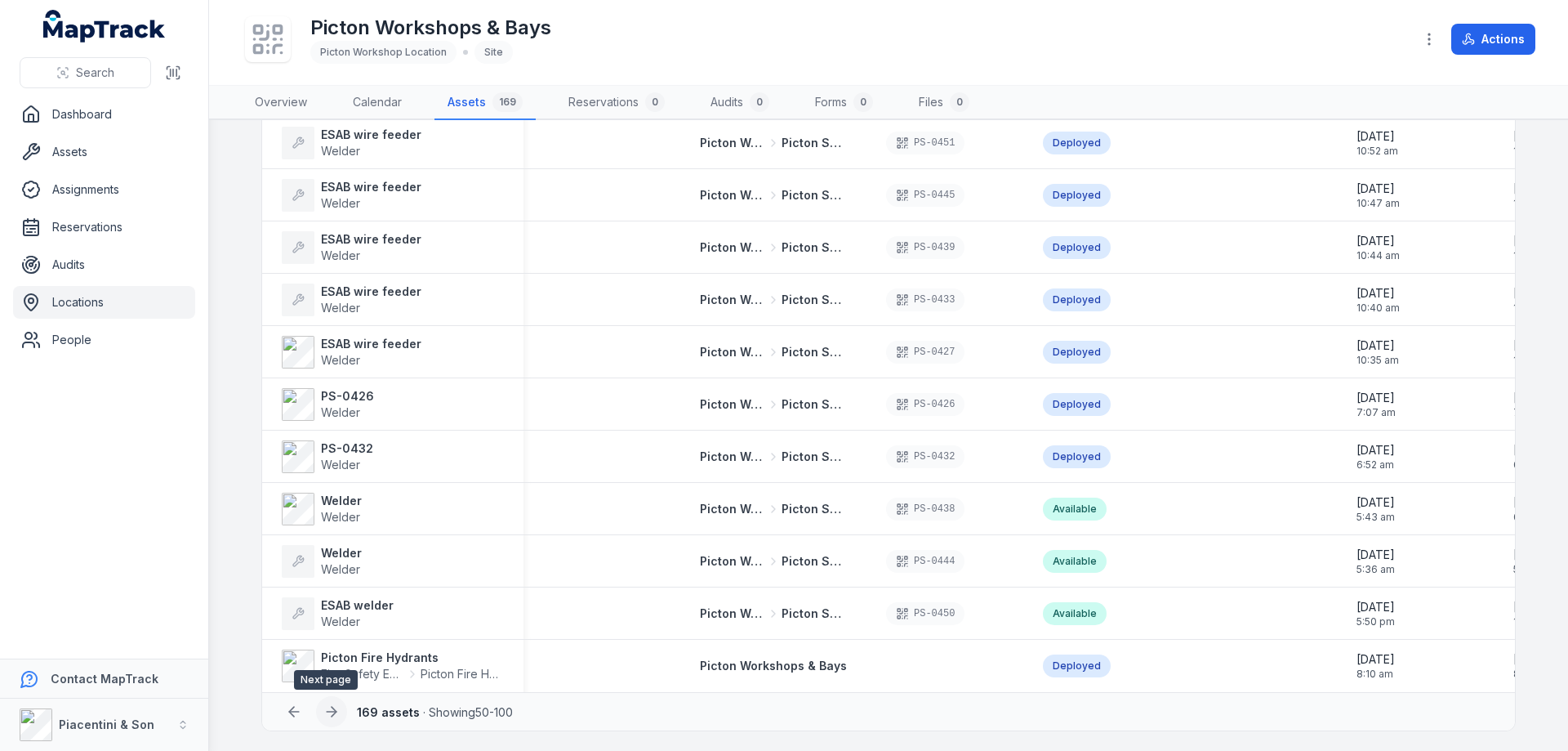
click at [332, 717] on icon at bounding box center [331, 711] width 16 height 16
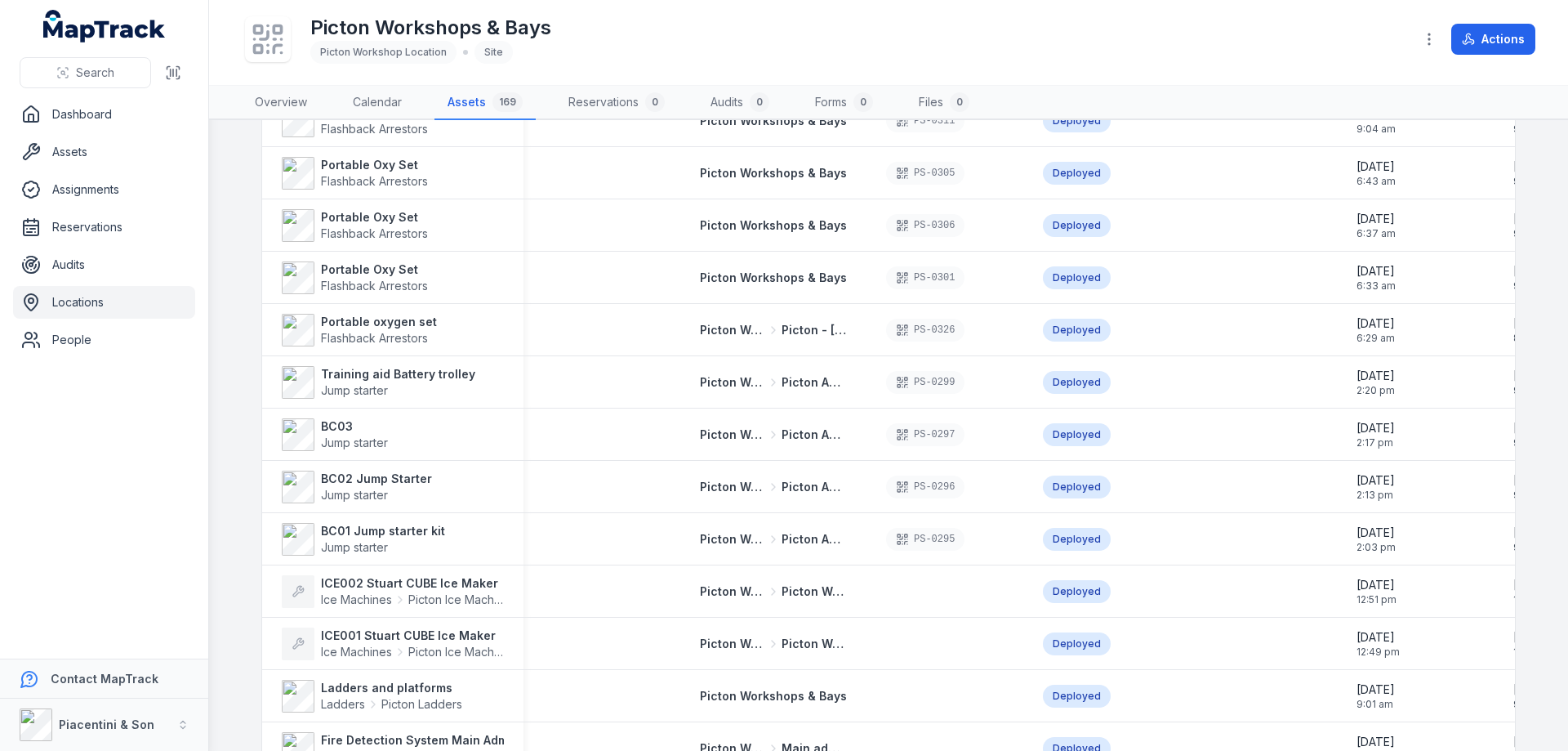
scroll to position [1981, 0]
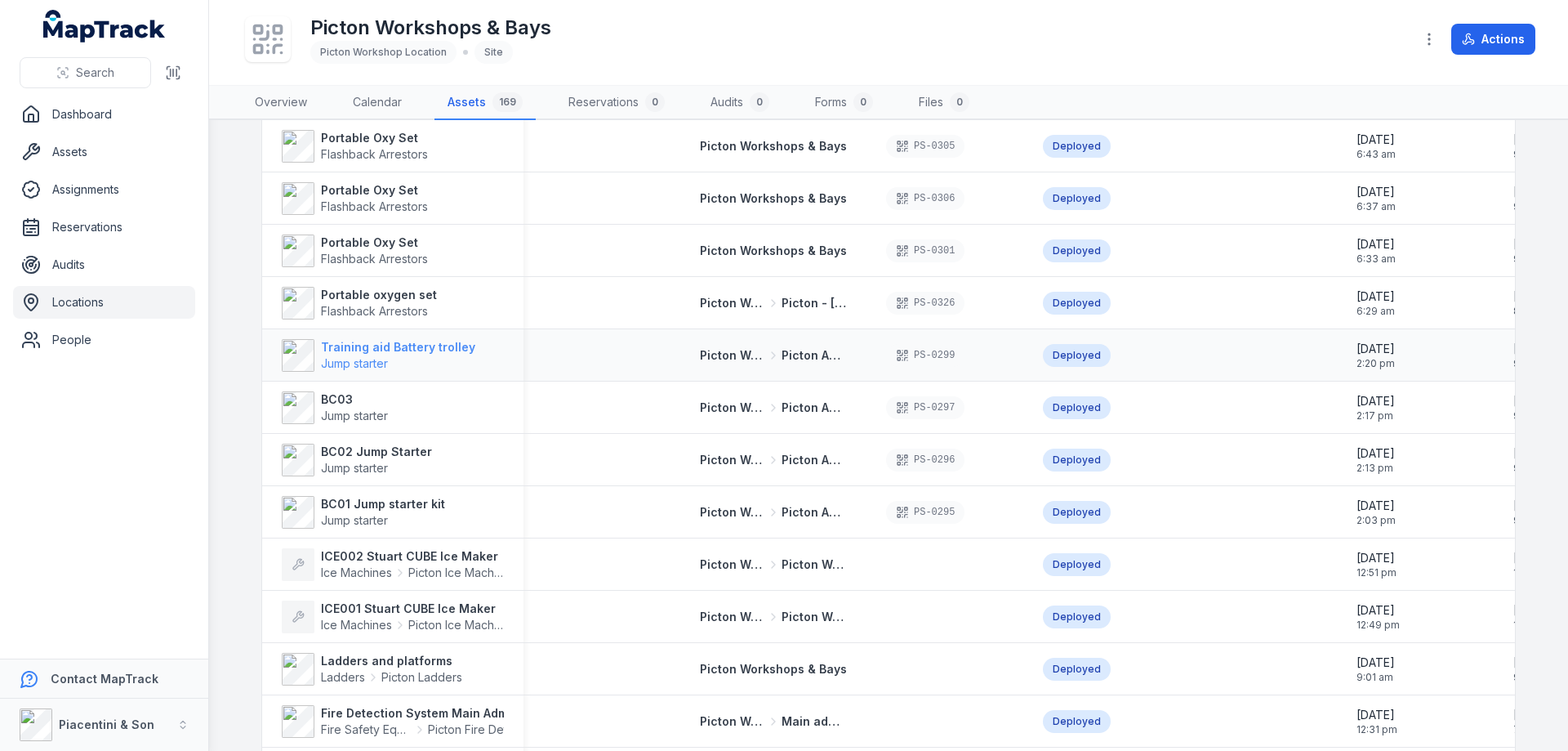
click at [392, 350] on strong "Training aid Battery trolley" at bounding box center [398, 346] width 154 height 16
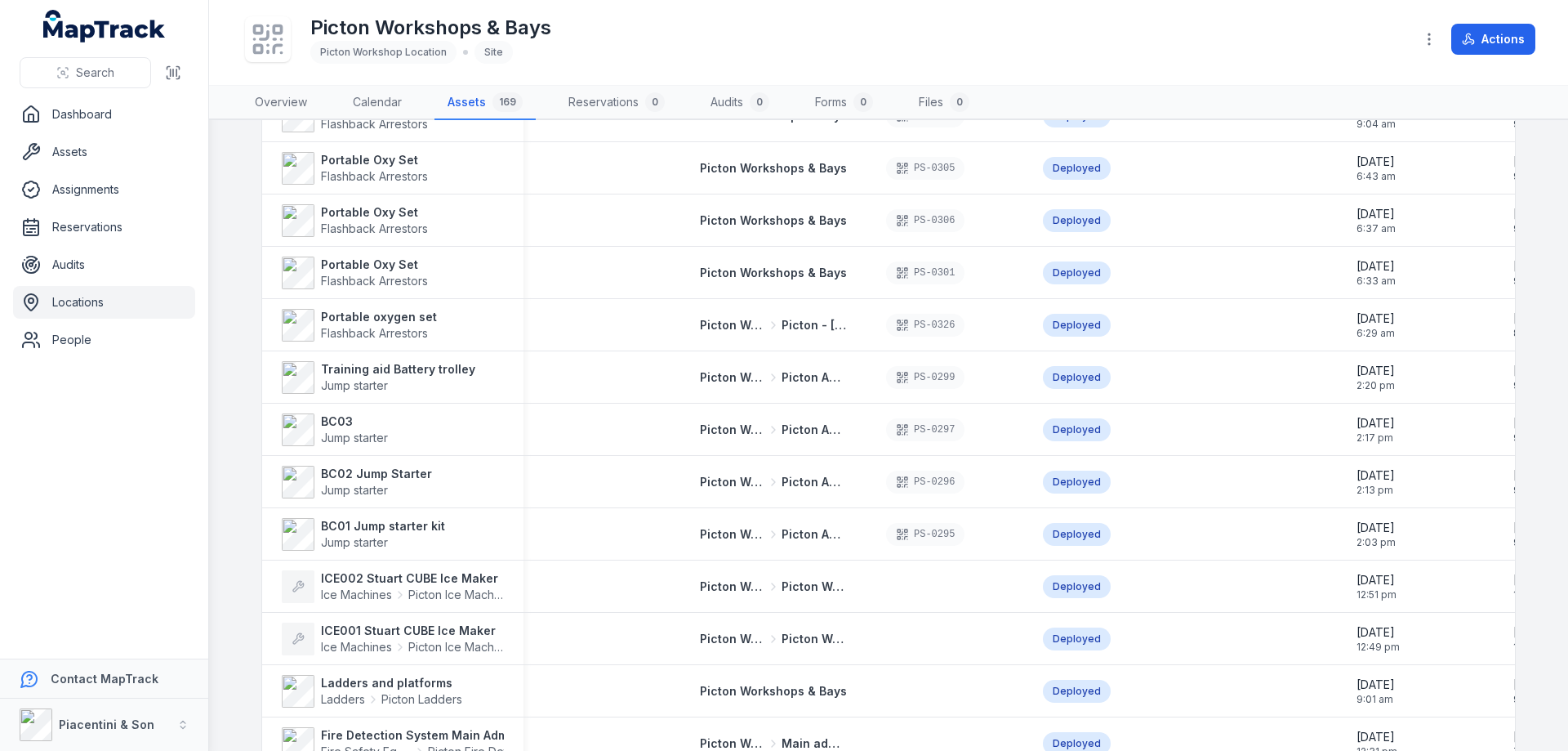
scroll to position [2148, 0]
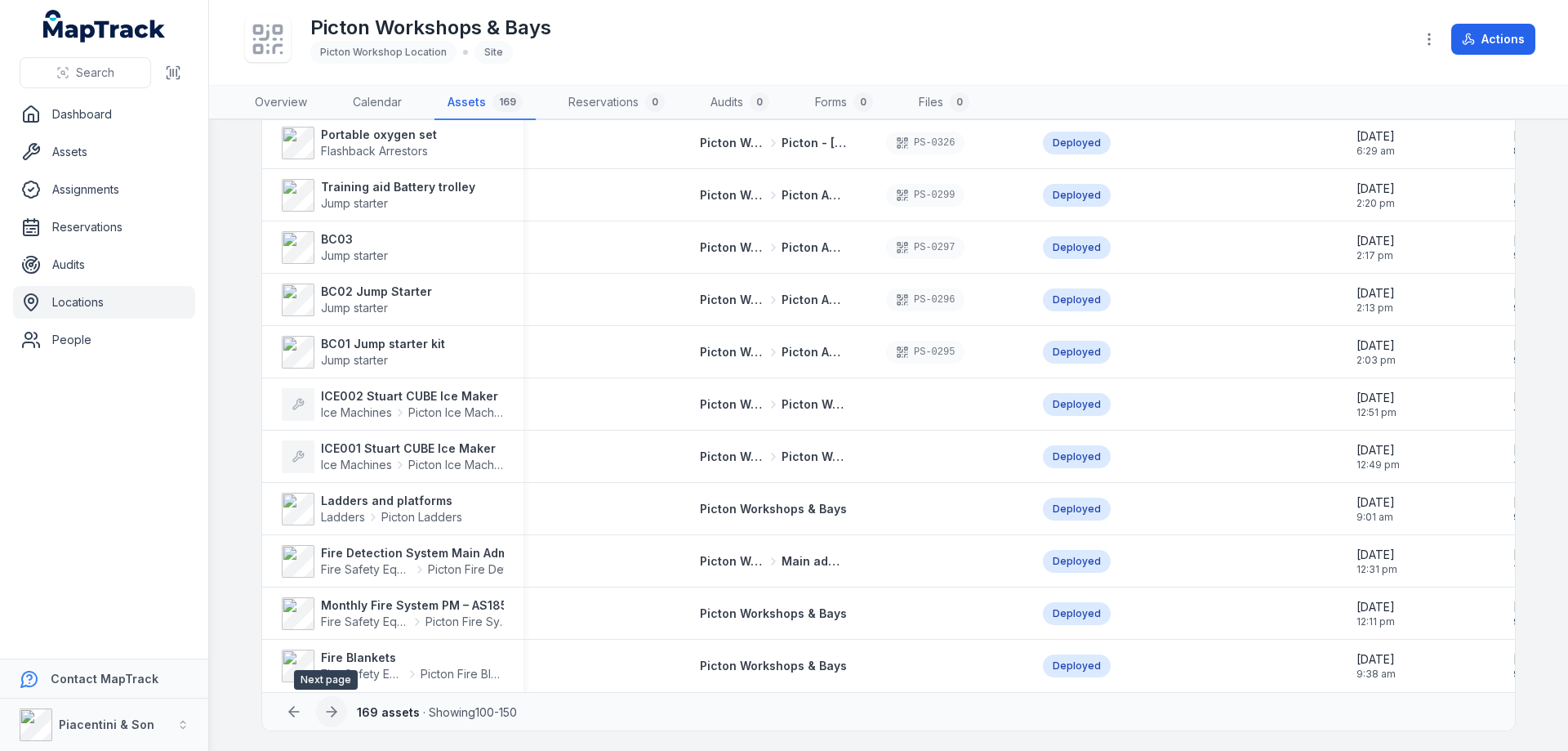
click at [332, 713] on icon at bounding box center [334, 712] width 5 height 10
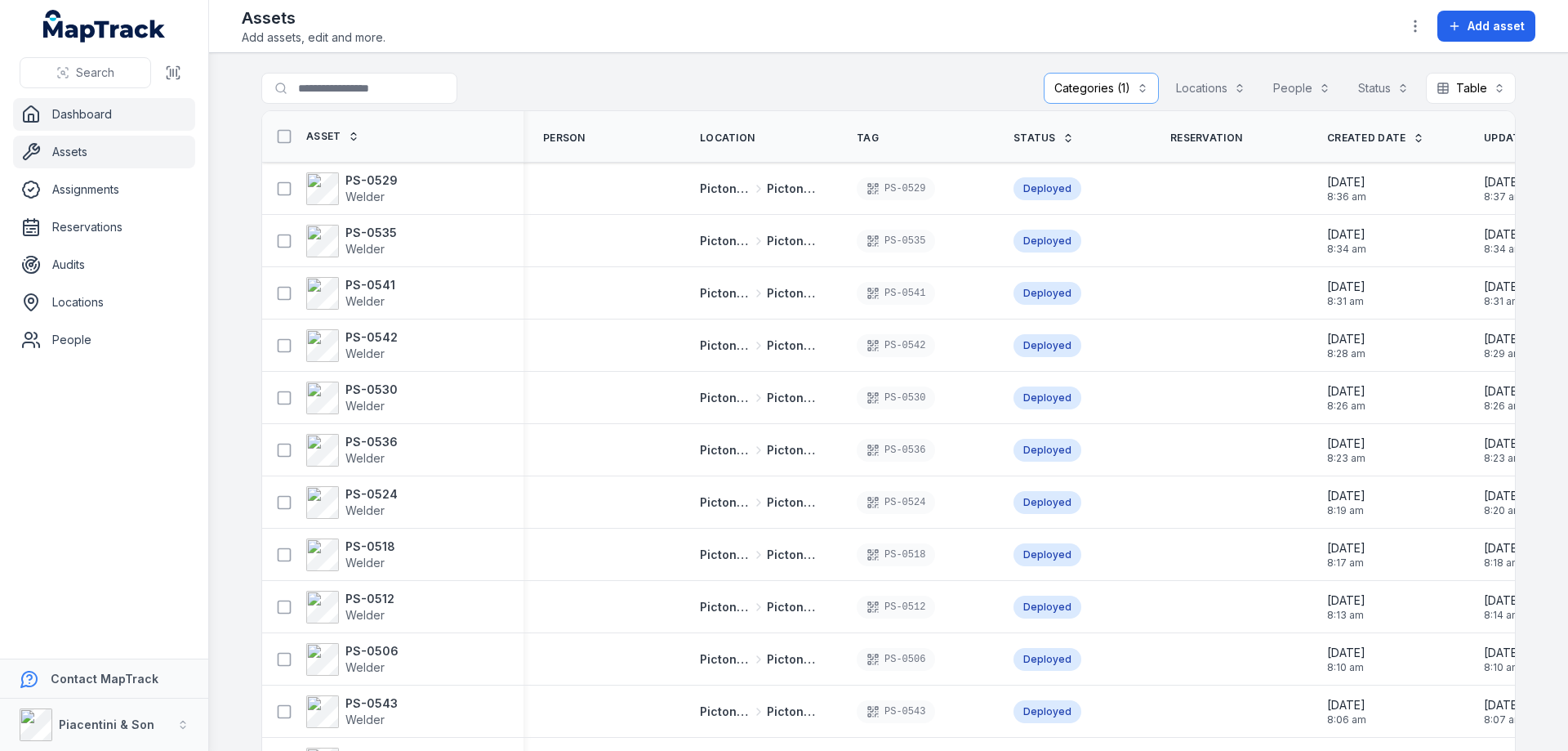
click at [92, 121] on link "Dashboard" at bounding box center [104, 115] width 182 height 33
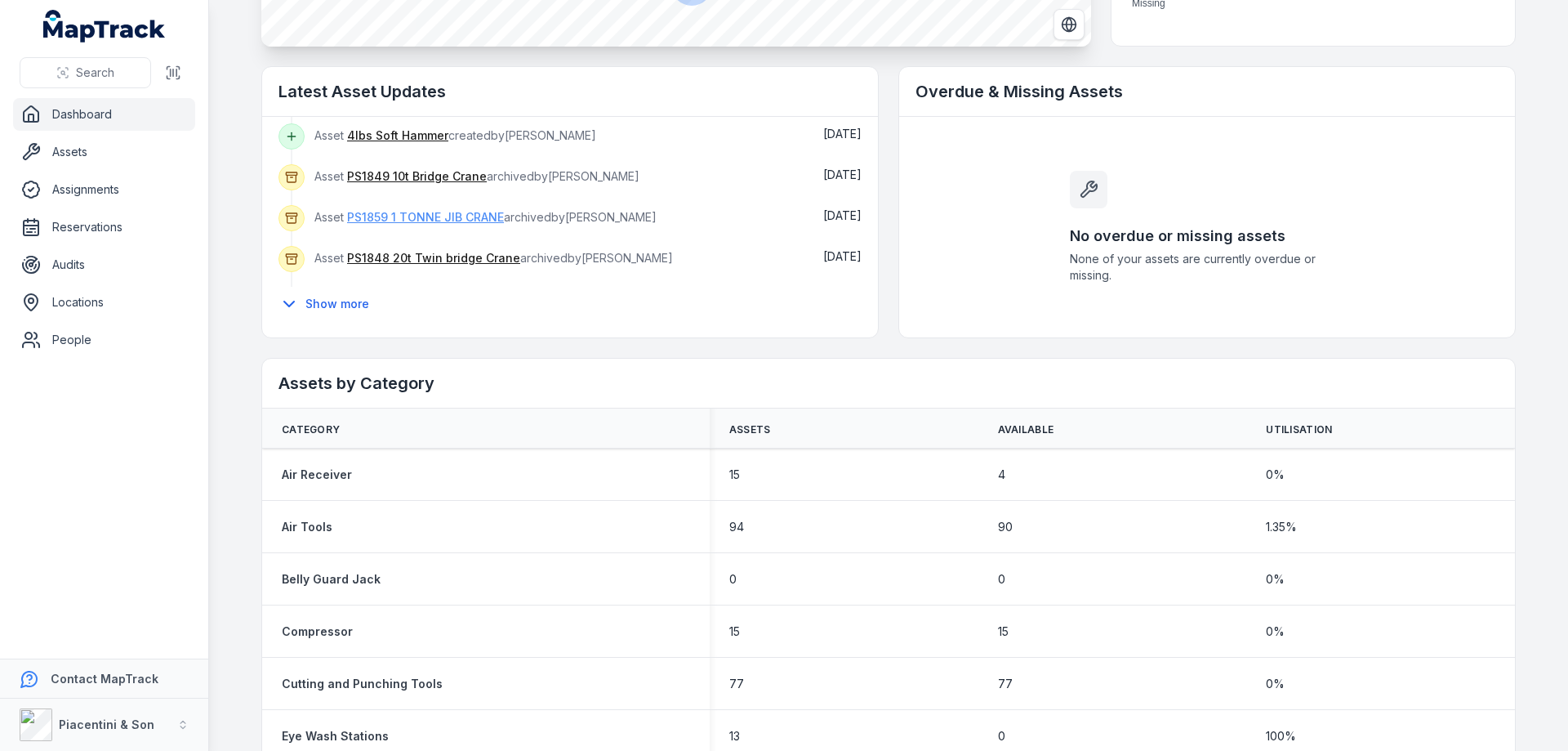
scroll to position [435, 0]
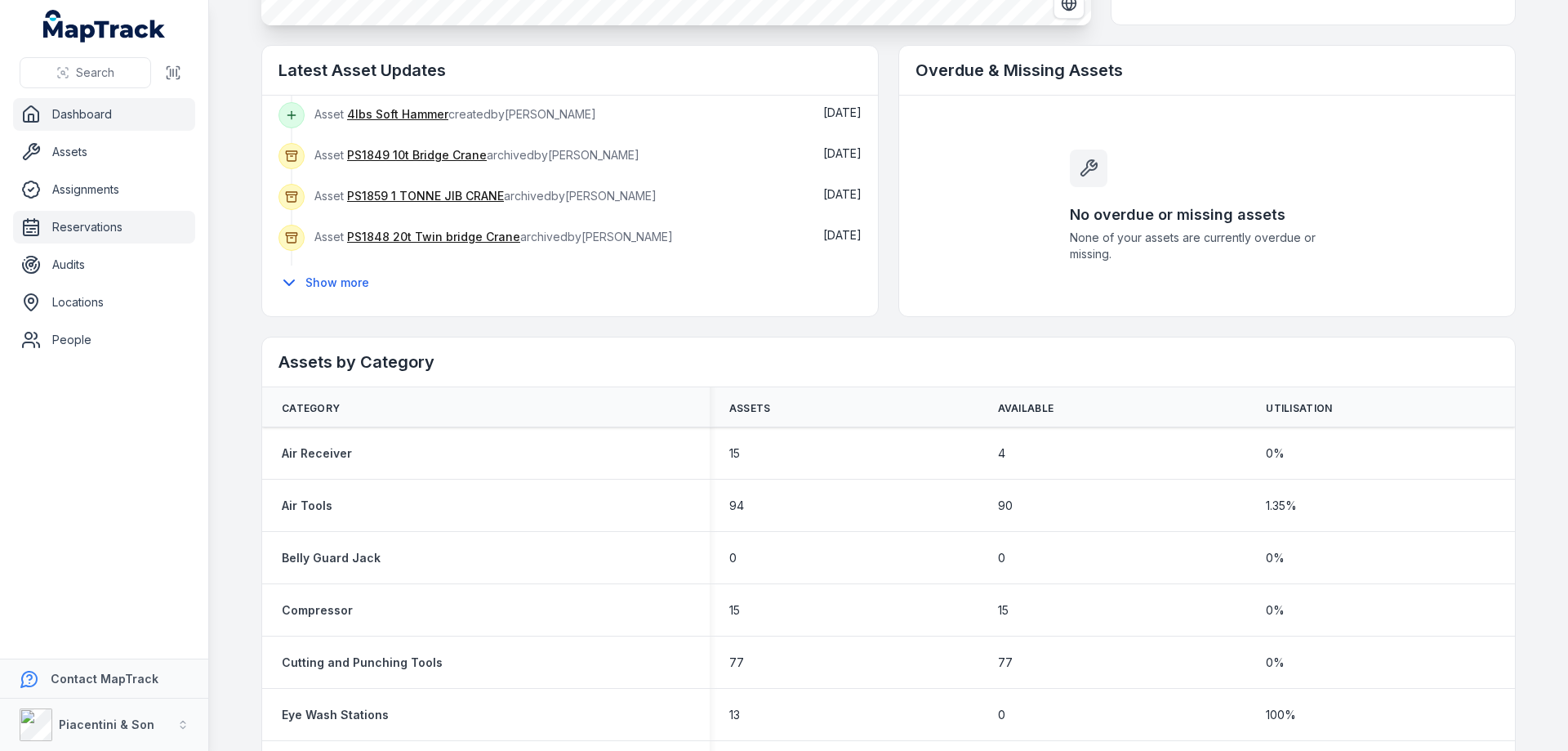
click at [103, 227] on link "Reservations" at bounding box center [104, 227] width 182 height 33
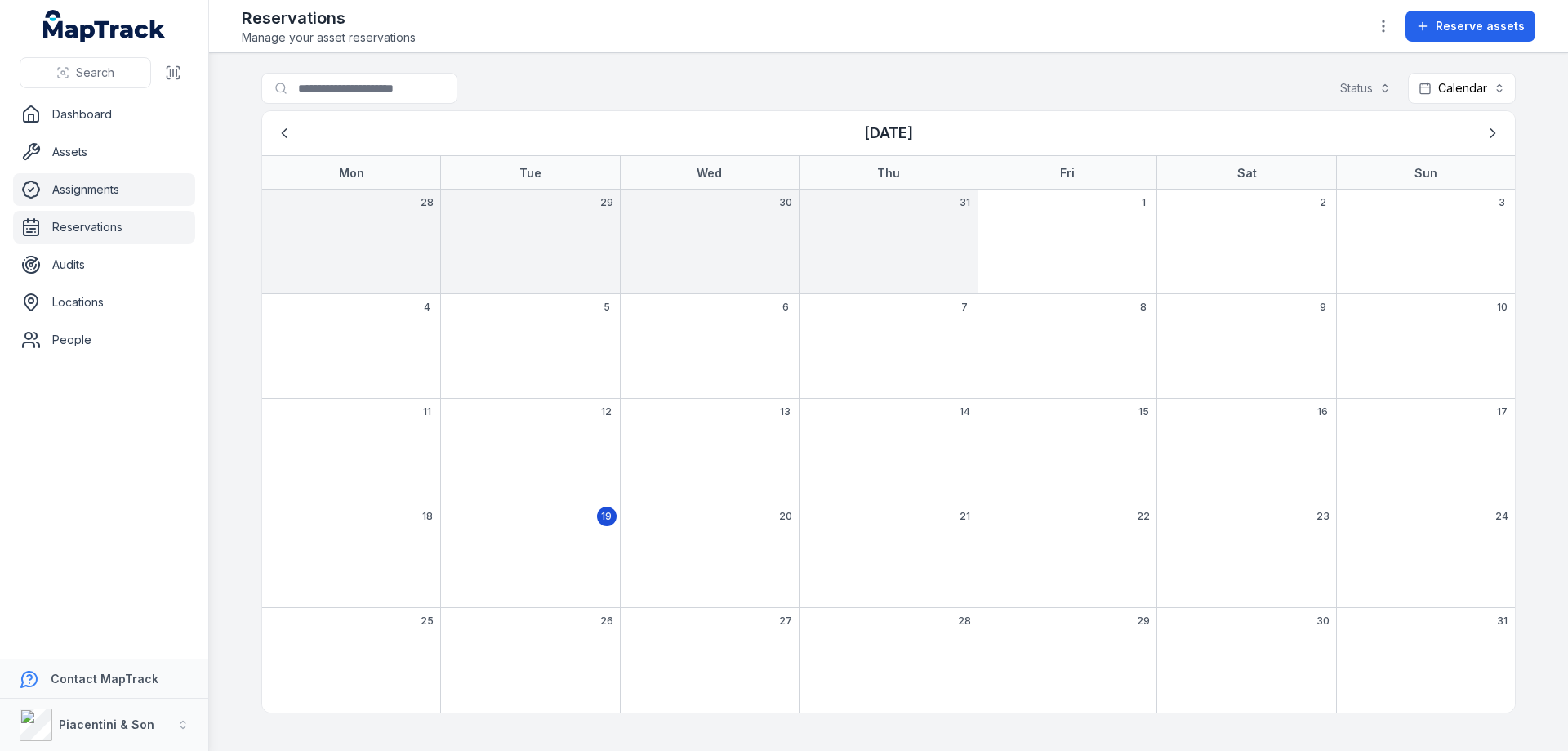
click at [109, 187] on link "Assignments" at bounding box center [104, 189] width 182 height 33
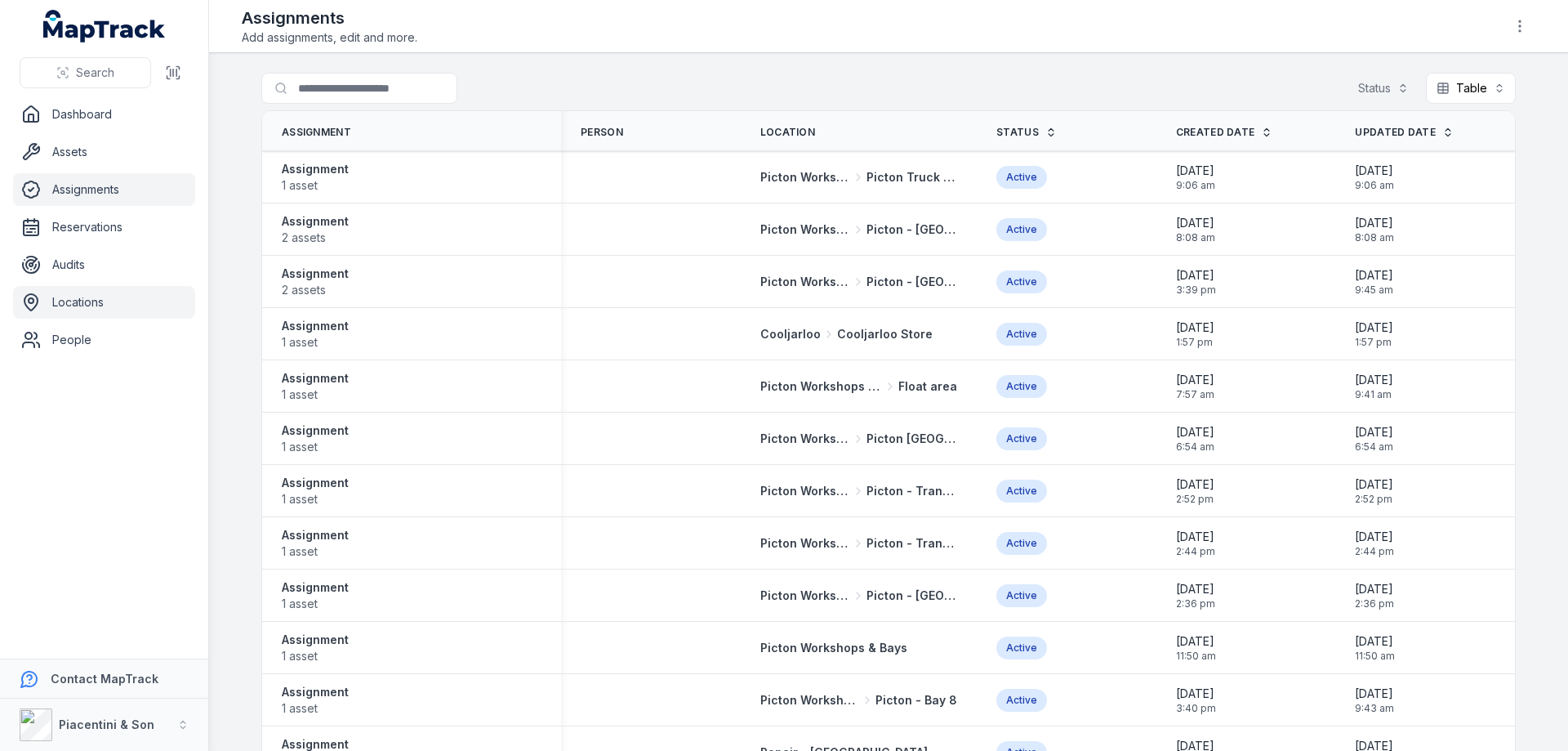
click at [68, 302] on link "Locations" at bounding box center [104, 302] width 182 height 33
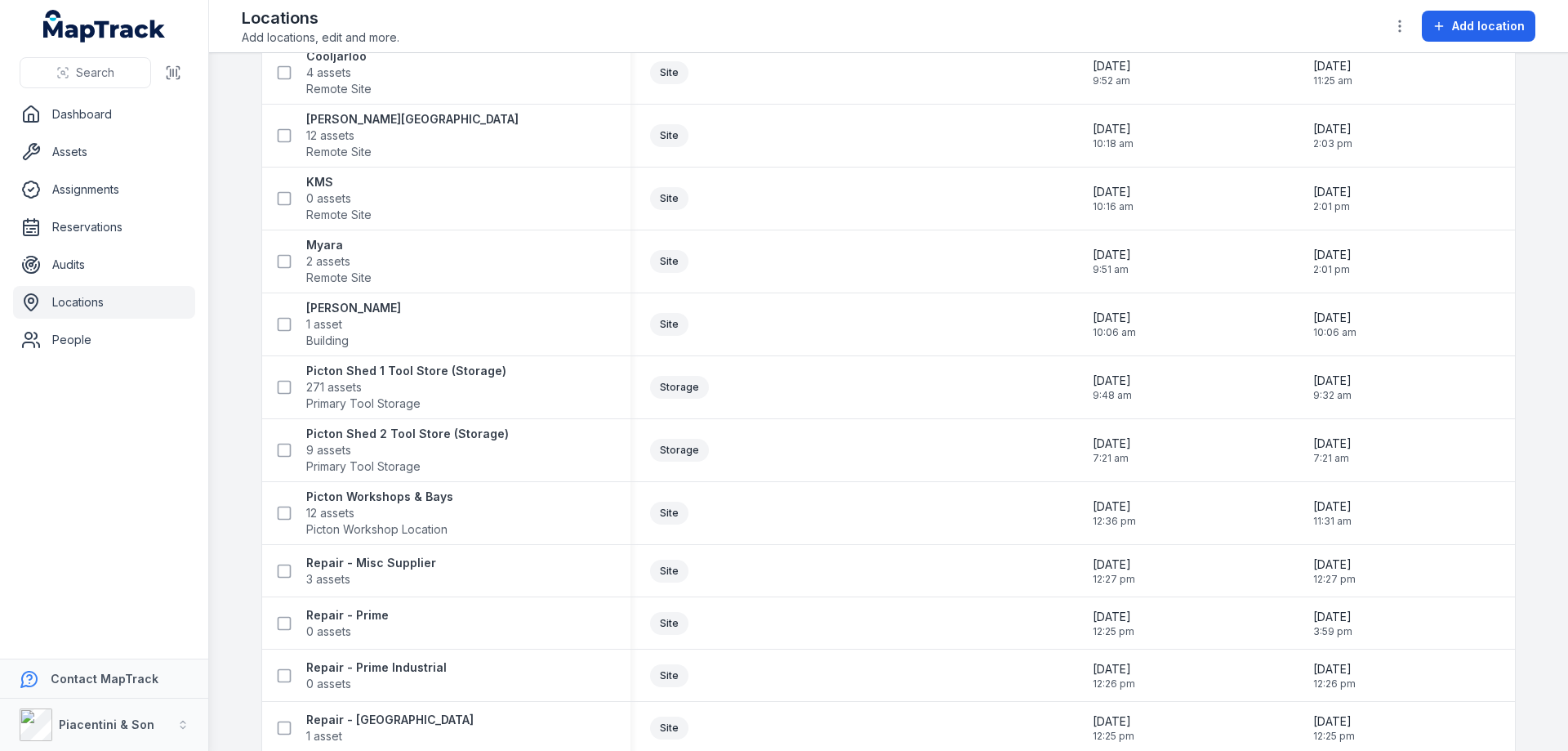
scroll to position [585, 0]
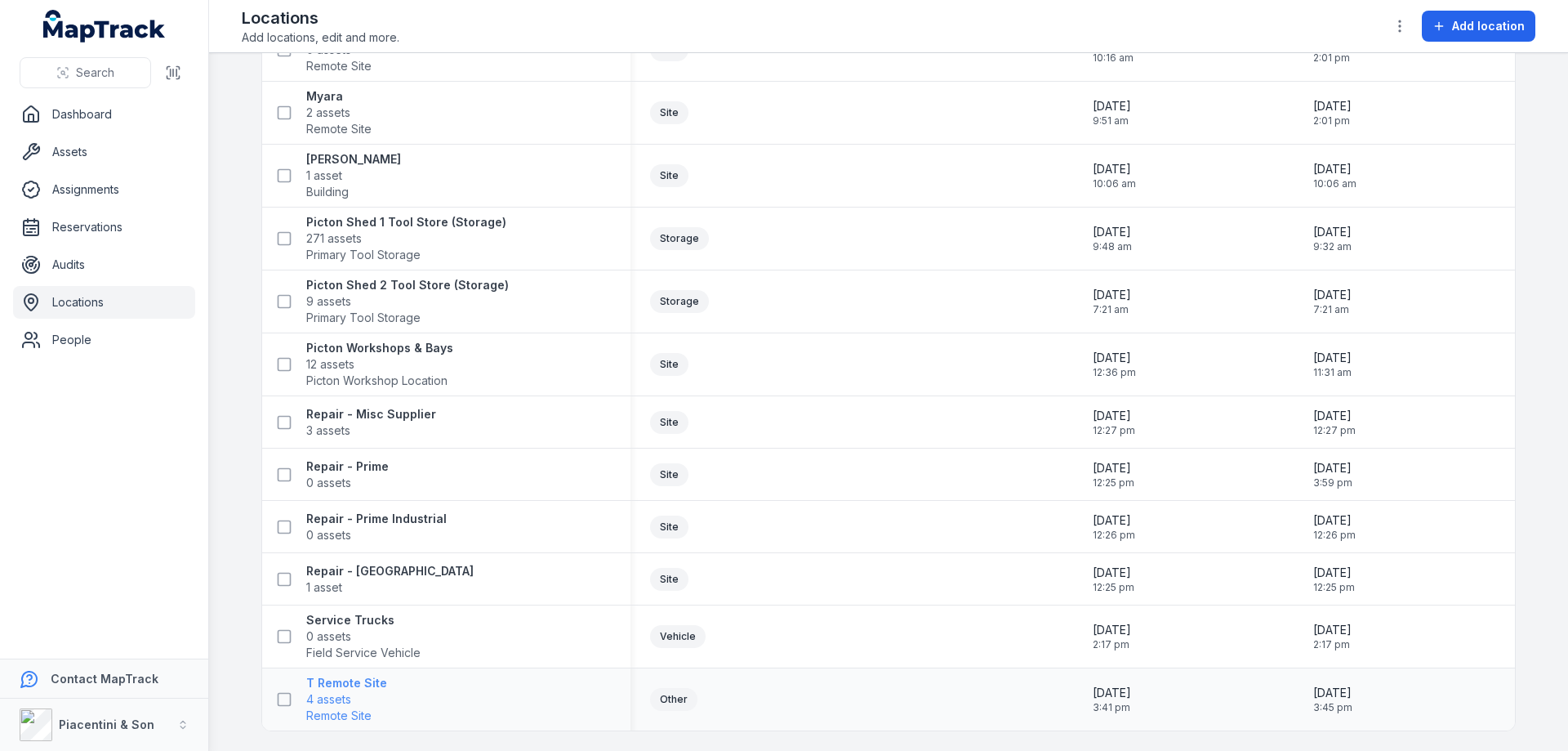
click at [325, 689] on strong "T Remote Site" at bounding box center [346, 683] width 81 height 16
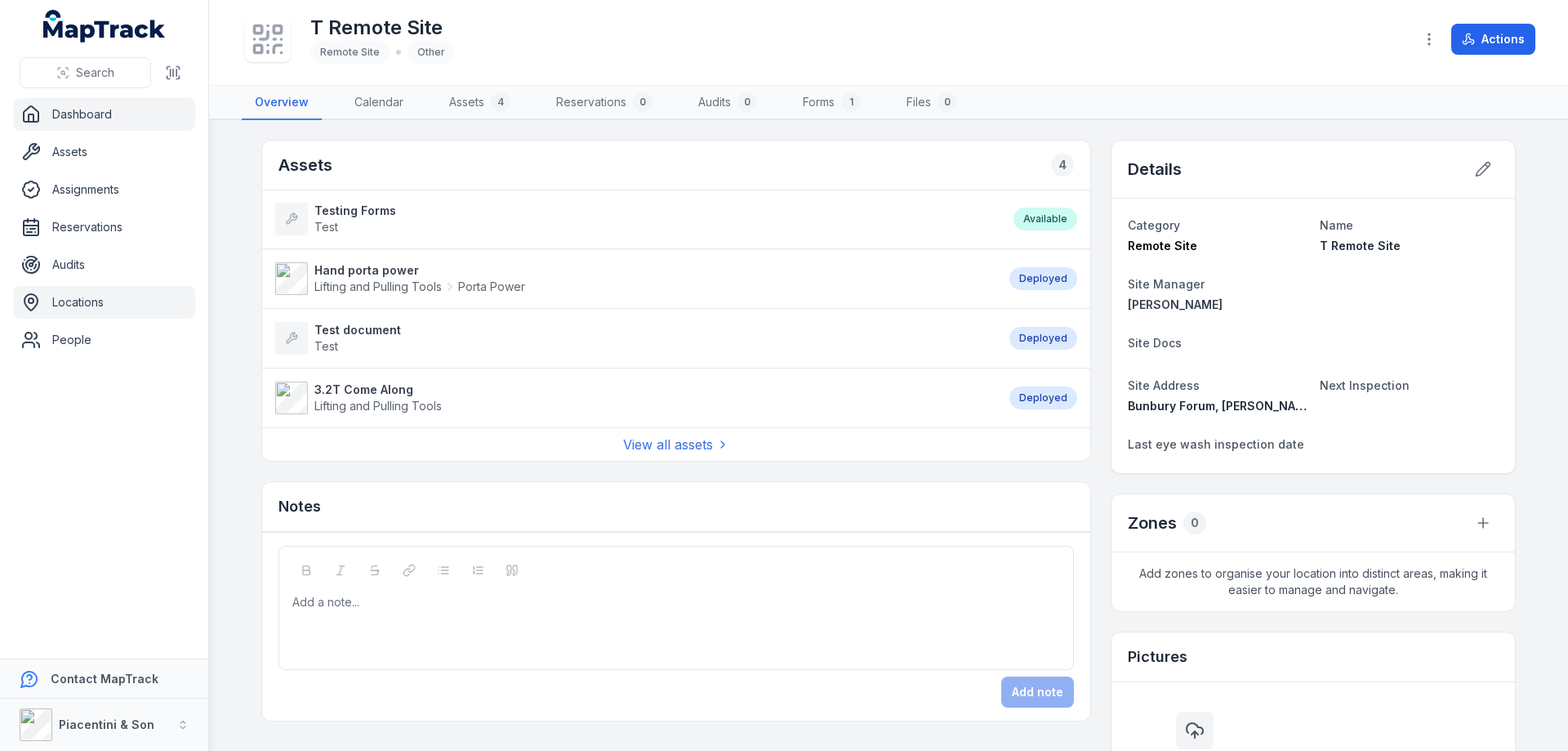
click at [38, 109] on icon at bounding box center [31, 114] width 20 height 20
